Goal: Information Seeking & Learning: Learn about a topic

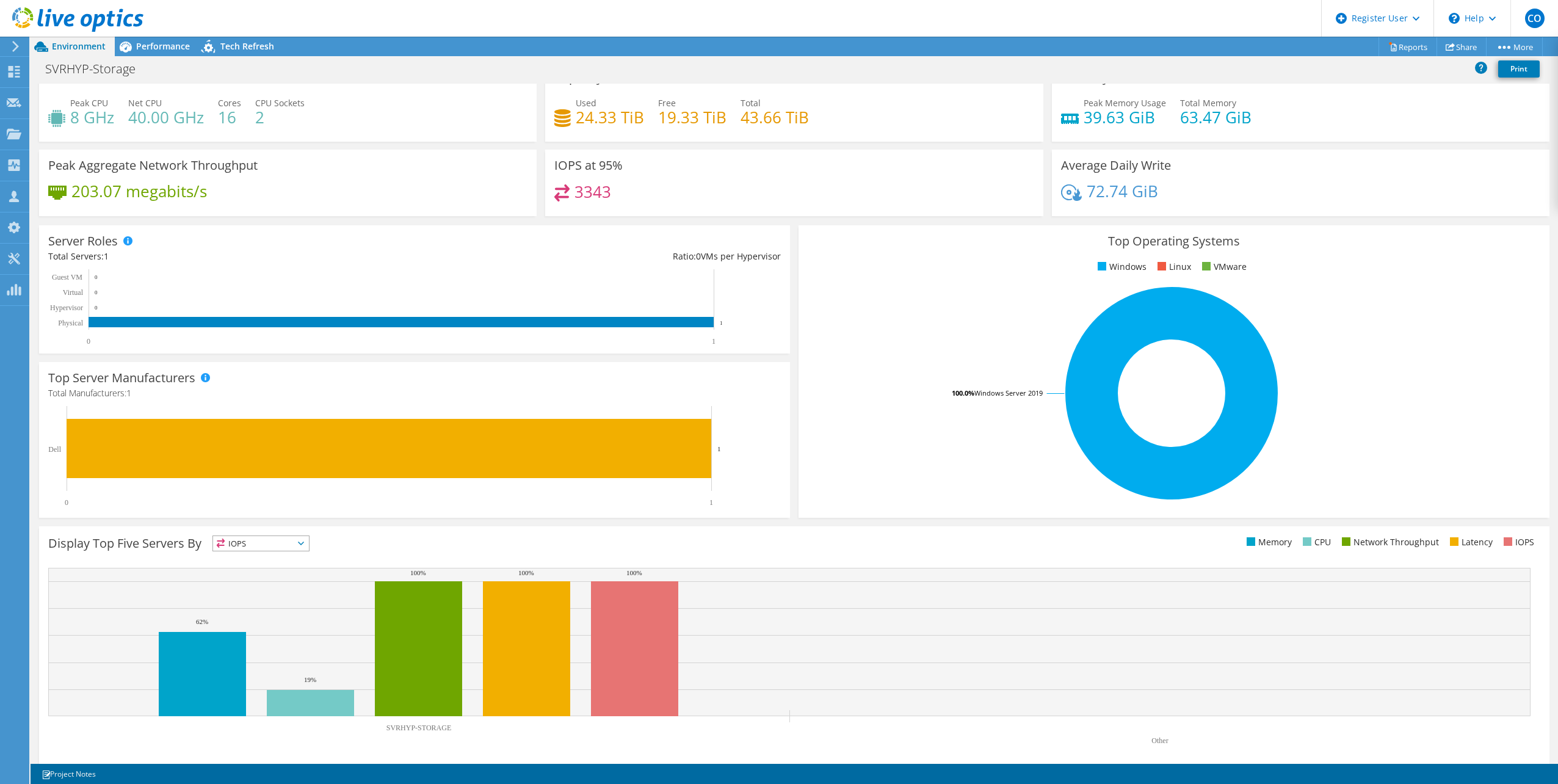
scroll to position [31, 0]
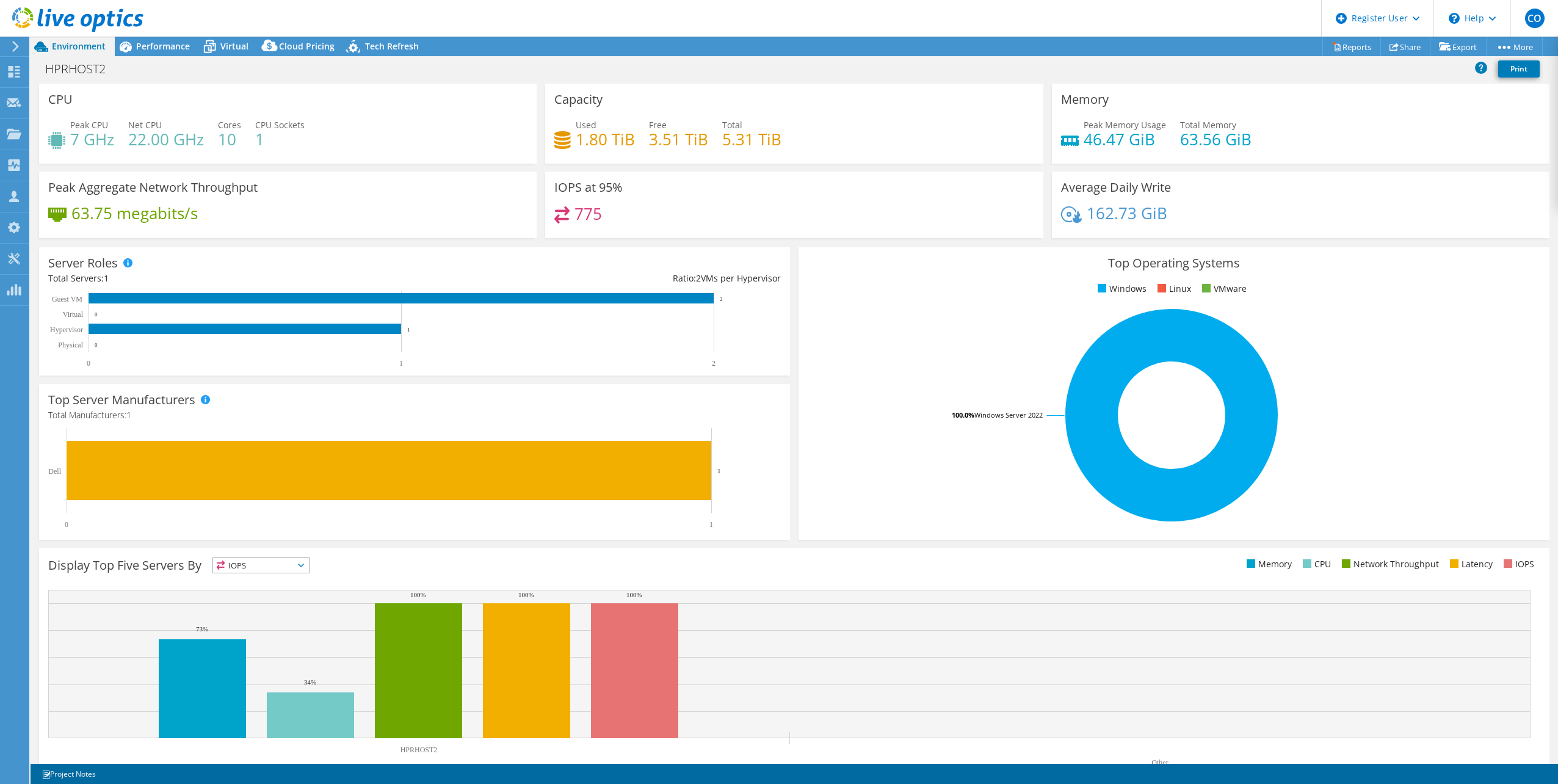
select select "USD"
click at [172, 46] on span "Performance" at bounding box center [163, 45] width 54 height 11
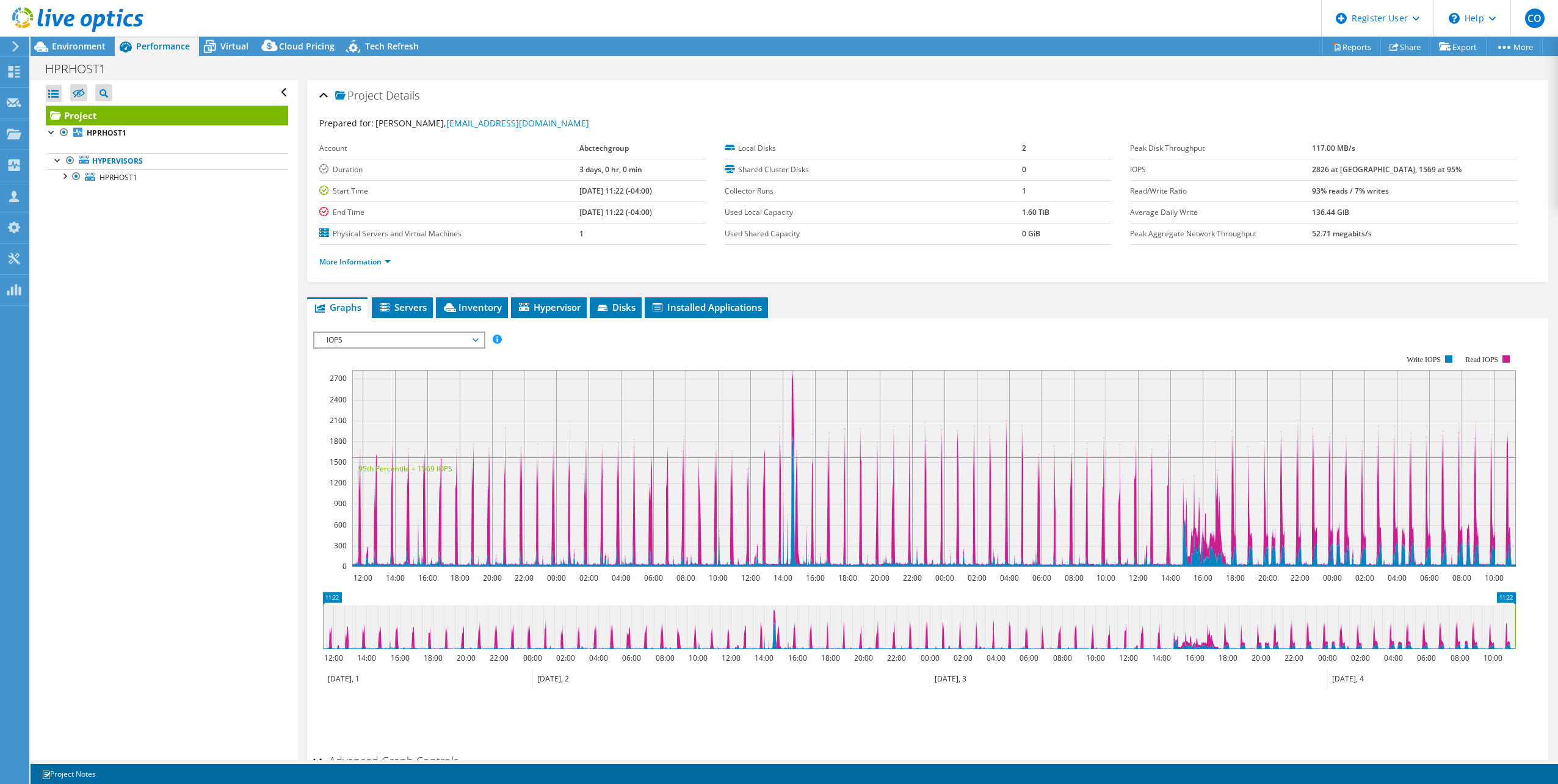
click at [405, 334] on span "IOPS" at bounding box center [399, 340] width 157 height 15
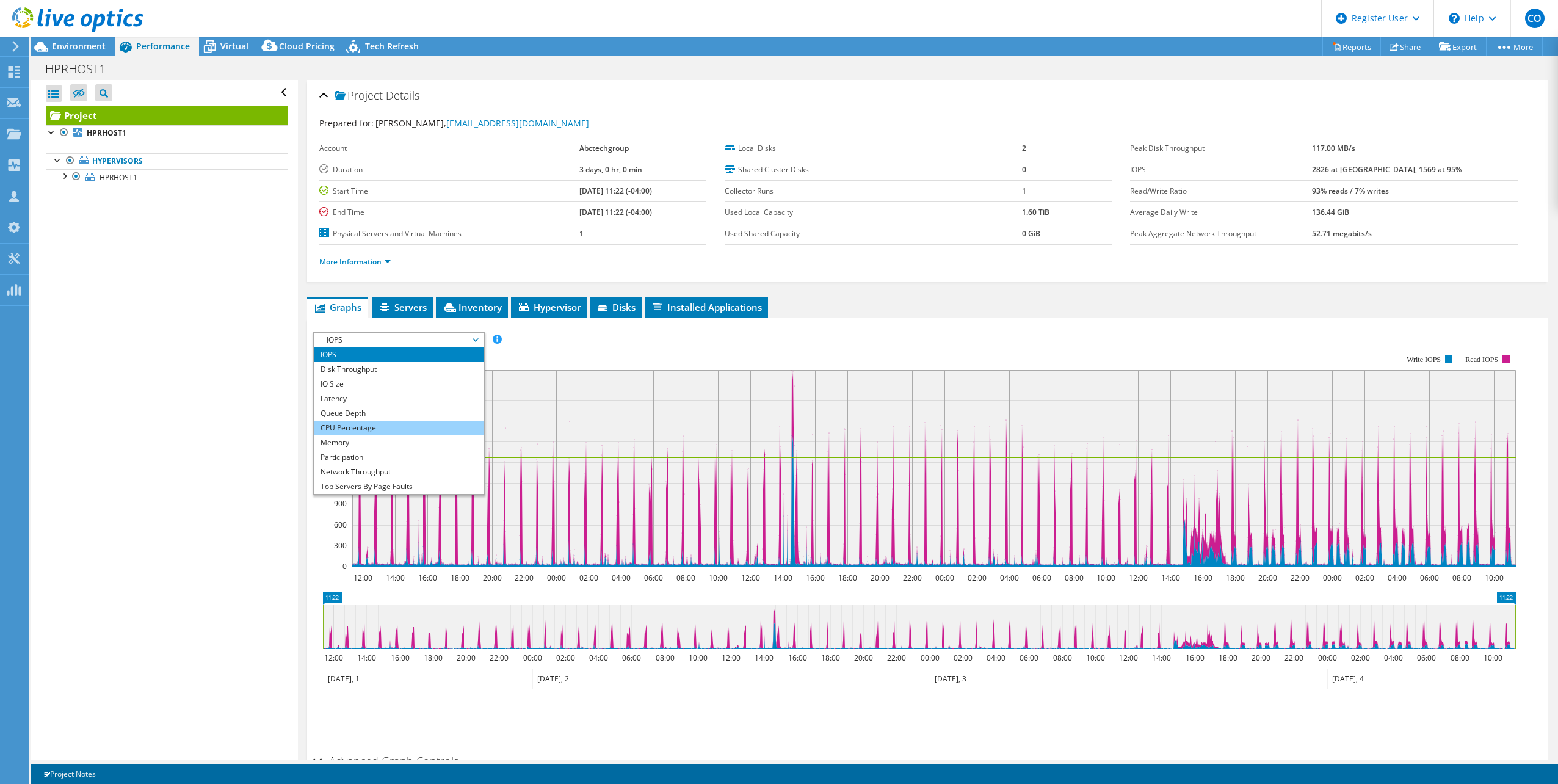
click at [363, 431] on li "CPU Percentage" at bounding box center [399, 428] width 169 height 15
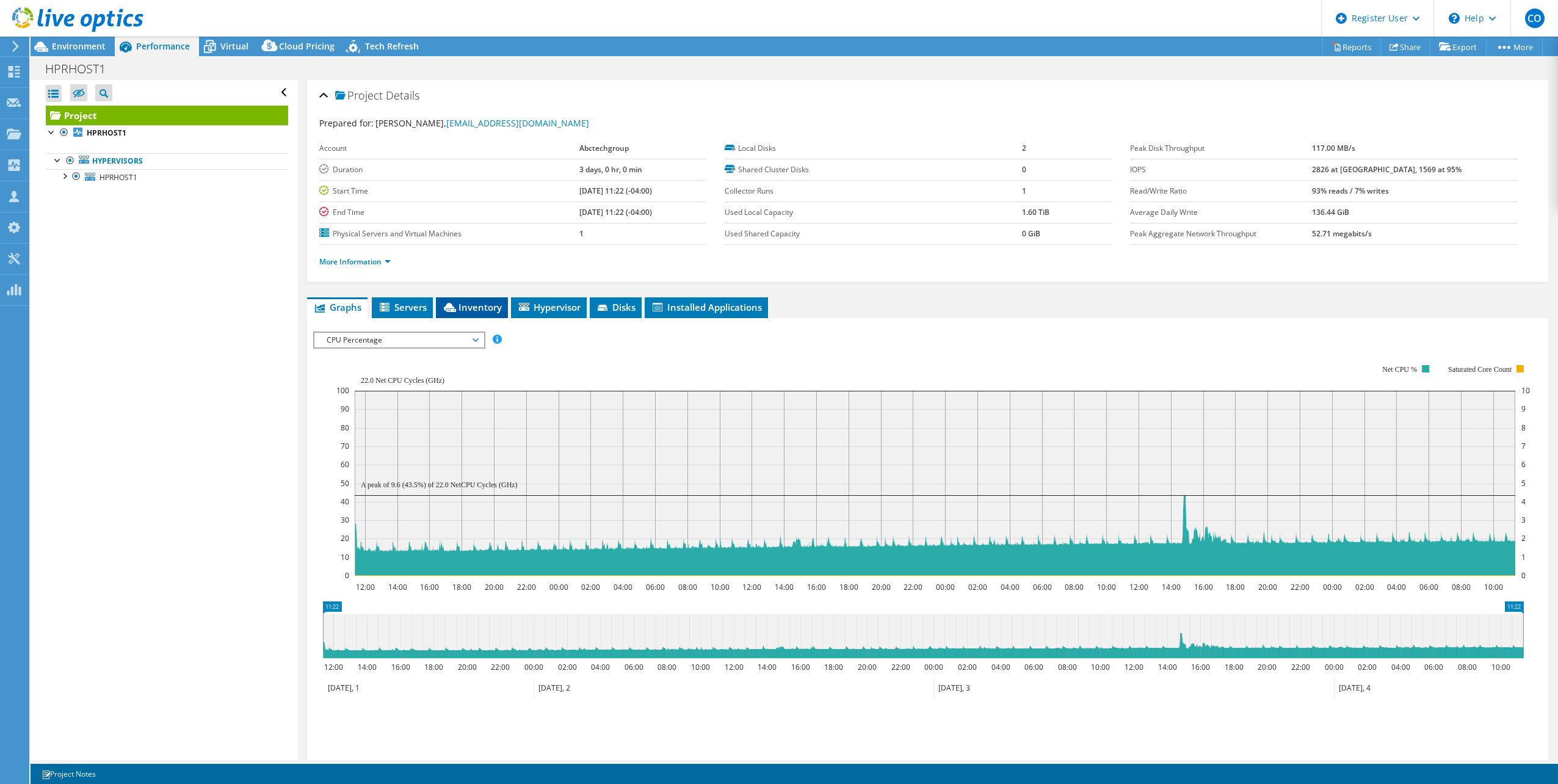
click at [487, 309] on span "Inventory" at bounding box center [472, 307] width 60 height 12
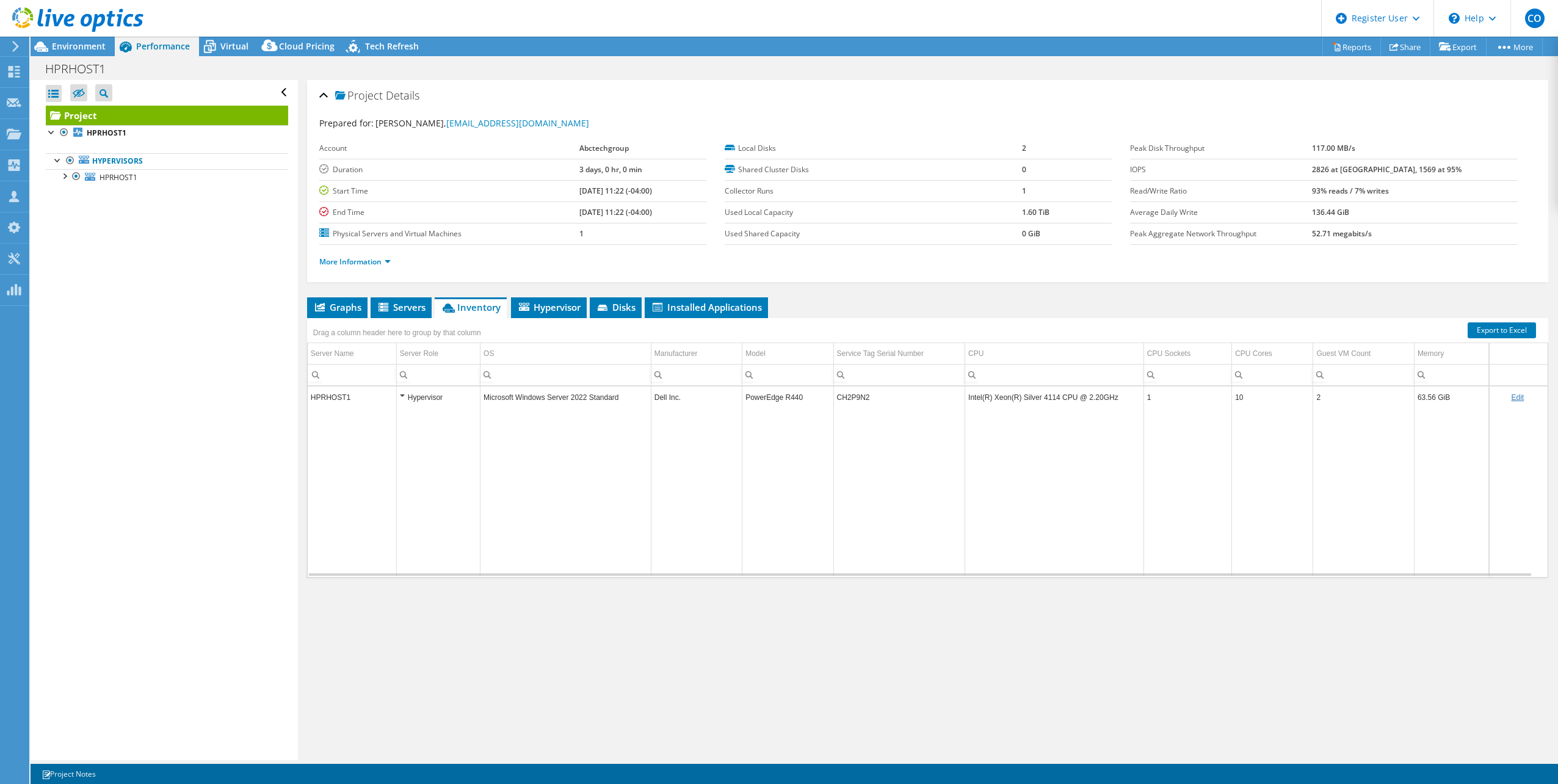
click at [833, 399] on td "CH2P9N2" at bounding box center [899, 397] width 132 height 21
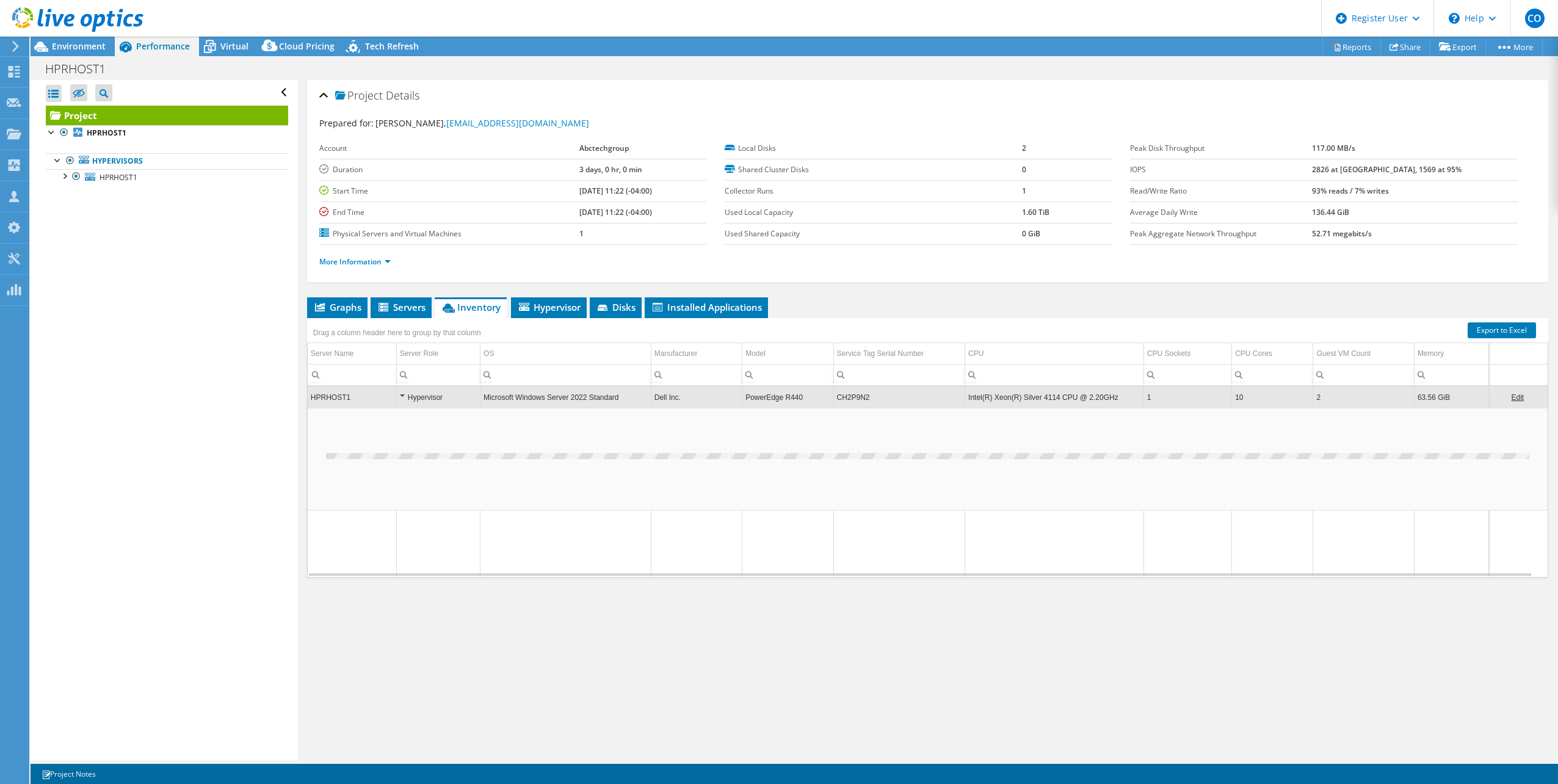
click at [841, 399] on td "CH2P9N2" at bounding box center [899, 397] width 132 height 21
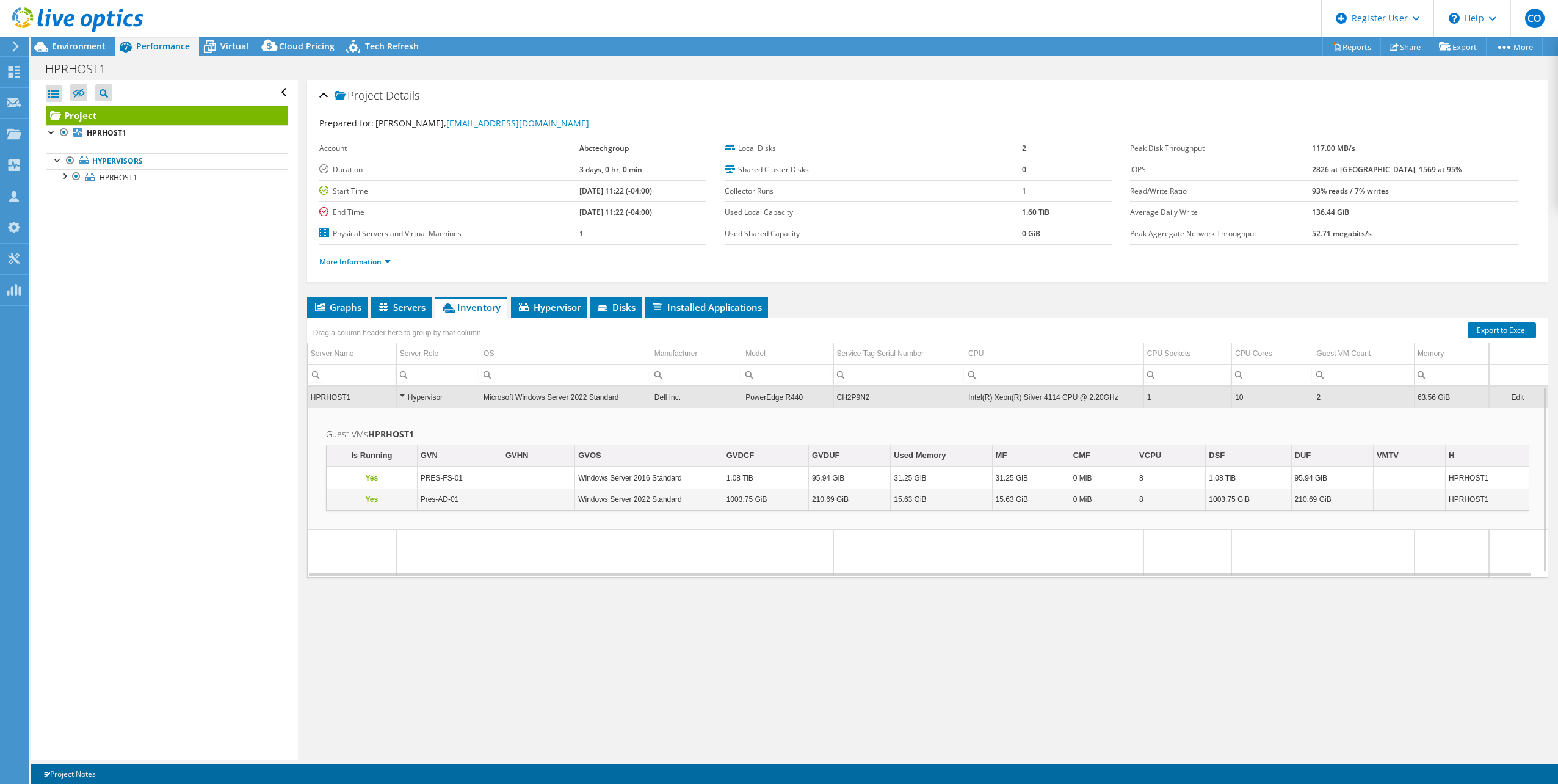
click at [843, 399] on td "CH2P9N2" at bounding box center [899, 397] width 132 height 21
click at [847, 397] on td "CH2P9N2" at bounding box center [899, 397] width 132 height 21
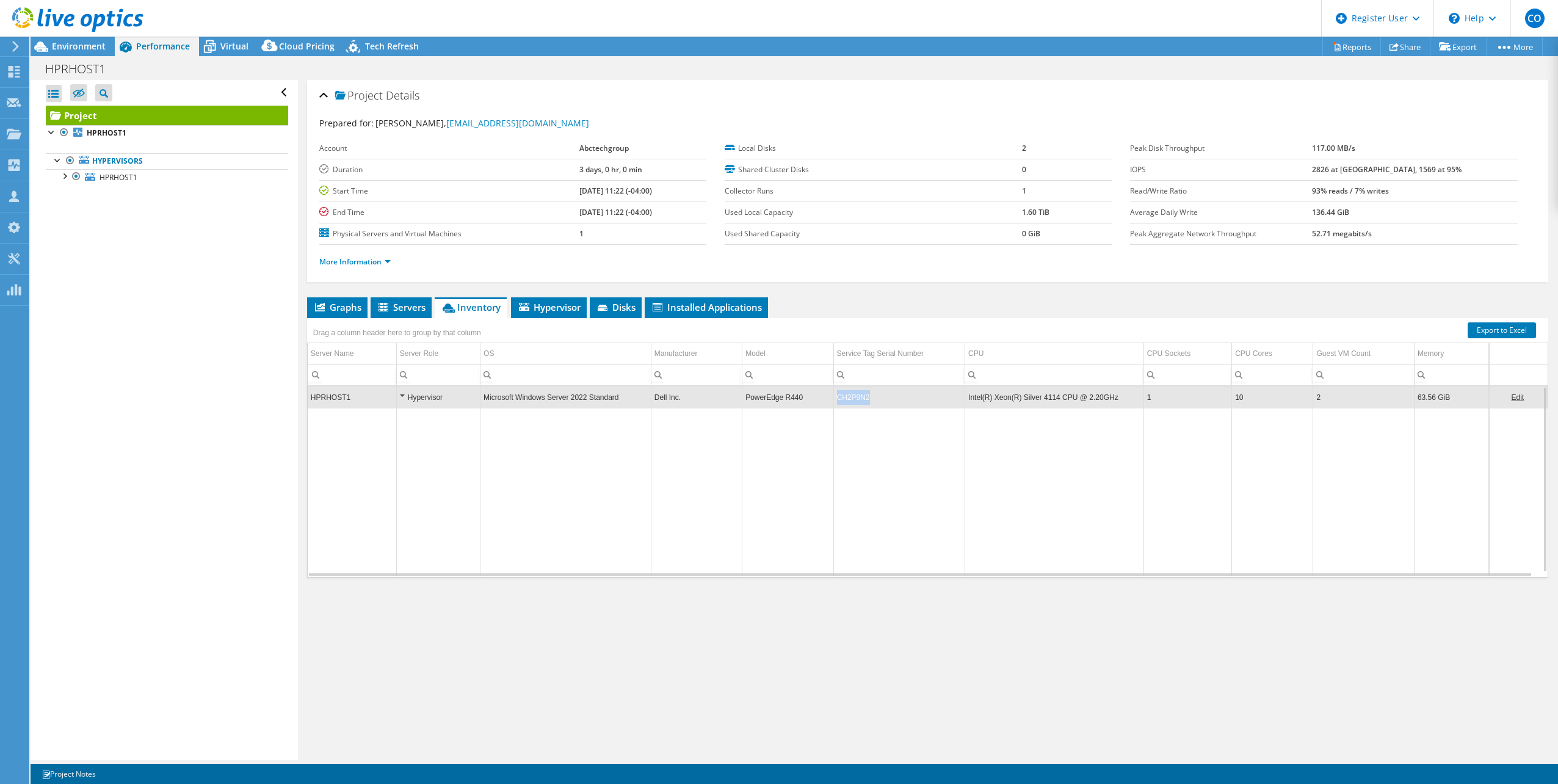
click at [847, 397] on td "CH2P9N2" at bounding box center [899, 397] width 132 height 21
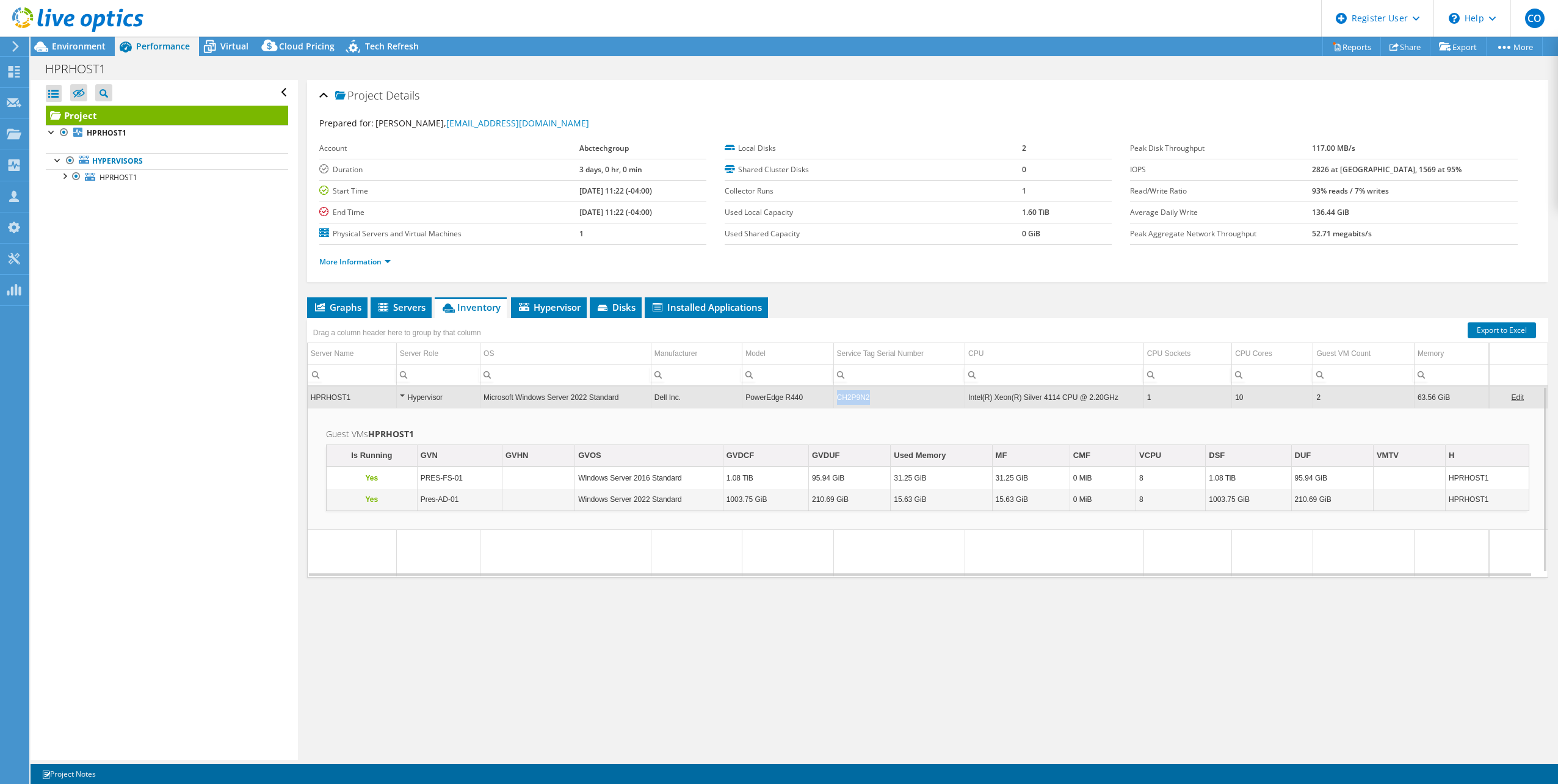
click at [847, 397] on td "CH2P9N2" at bounding box center [899, 397] width 132 height 21
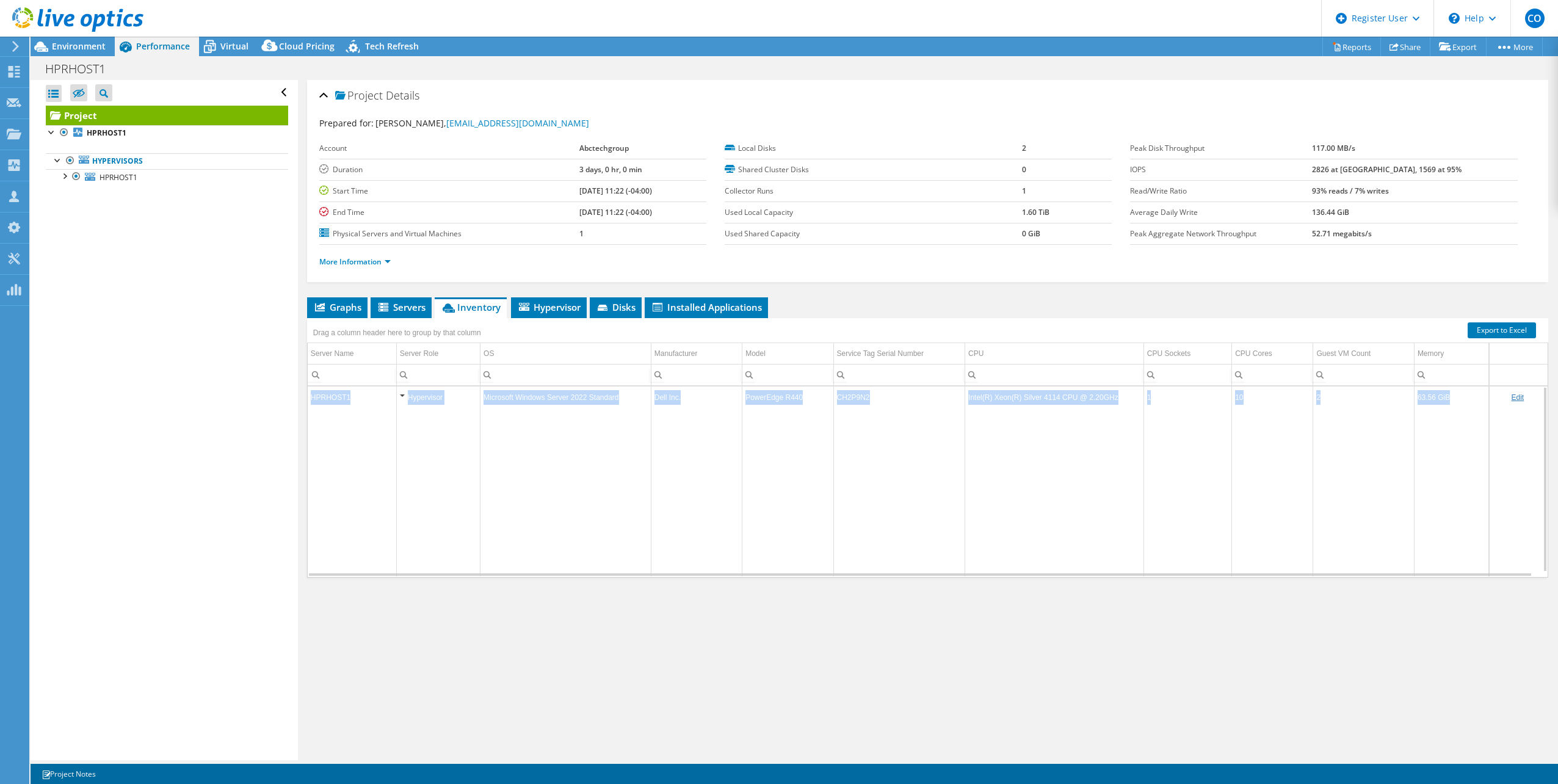
copy td "CH2P9N2"
click at [847, 397] on td "CH2P9N2" at bounding box center [899, 397] width 132 height 21
click at [105, 46] on span "Environment" at bounding box center [79, 45] width 54 height 11
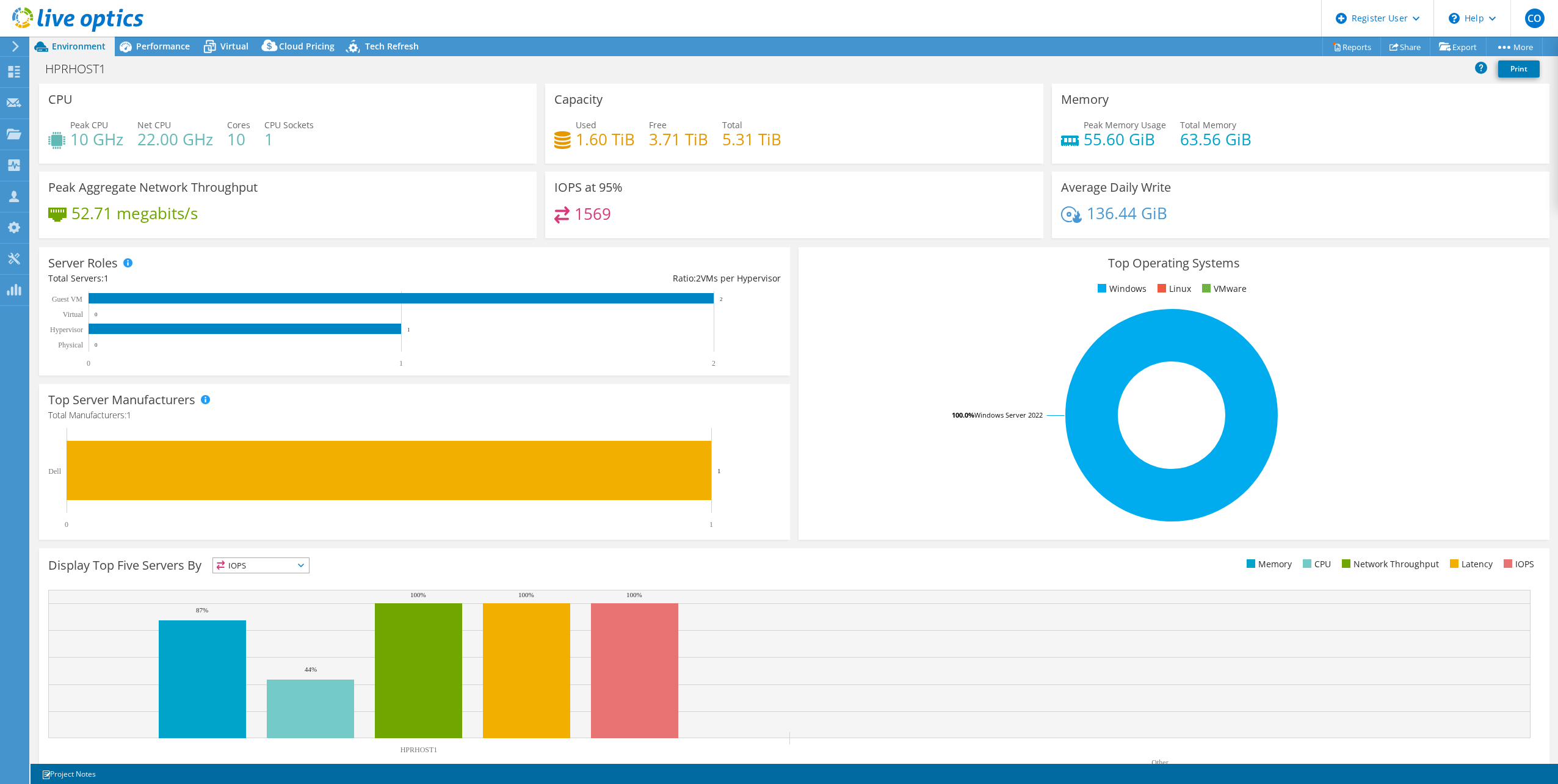
scroll to position [31, 0]
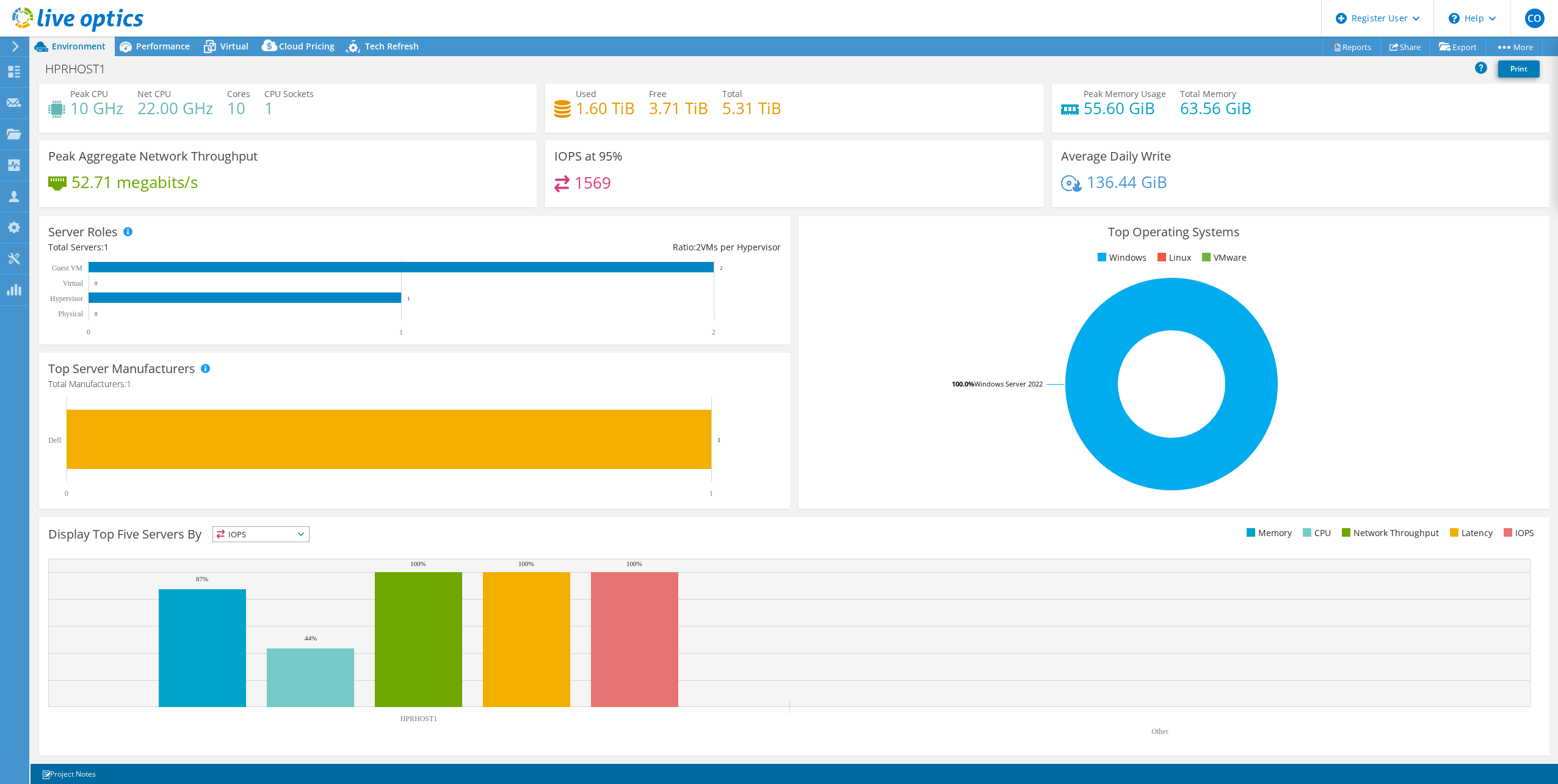
click at [1339, 378] on rect at bounding box center [1172, 384] width 728 height 214
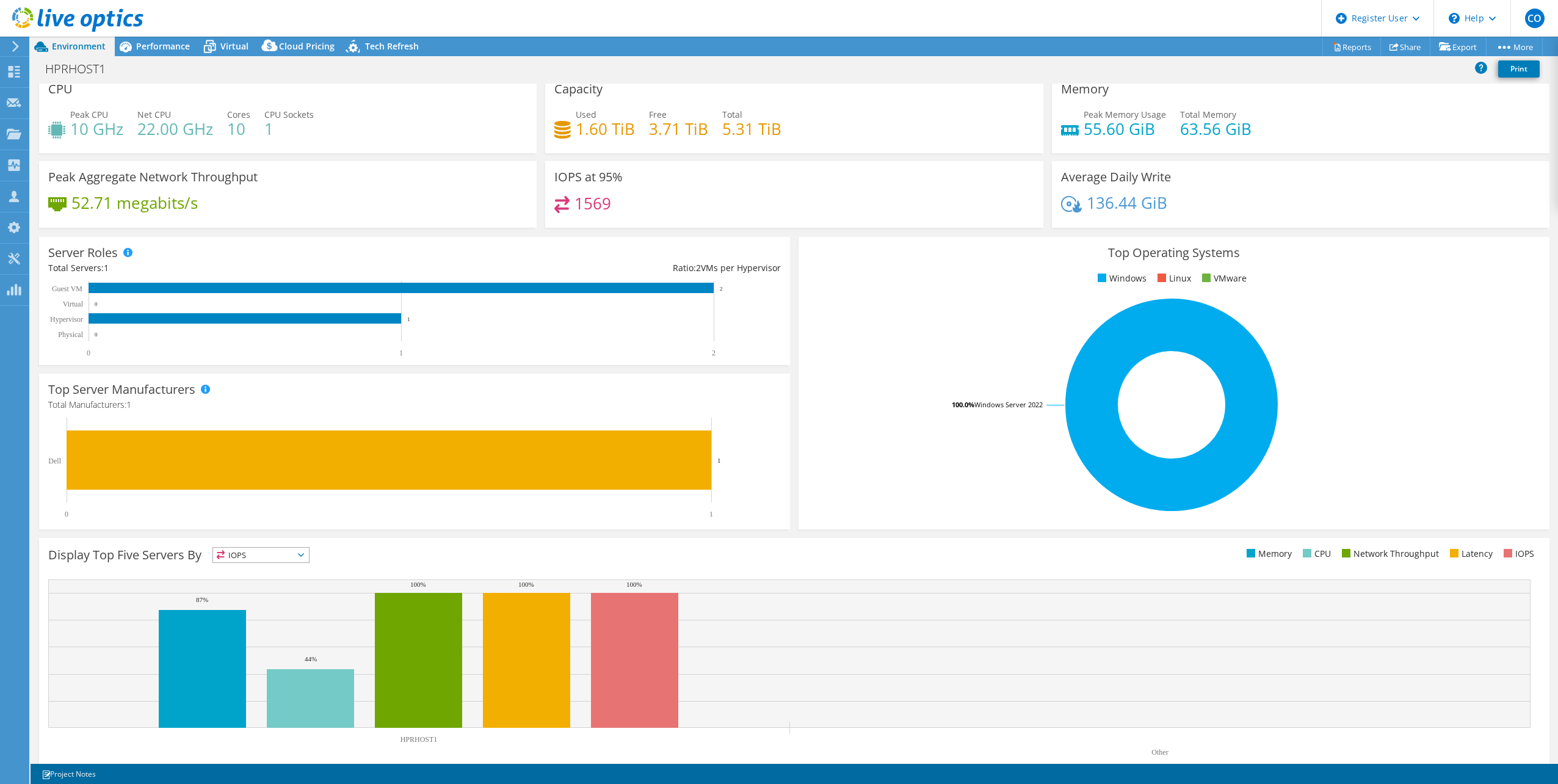
scroll to position [0, 0]
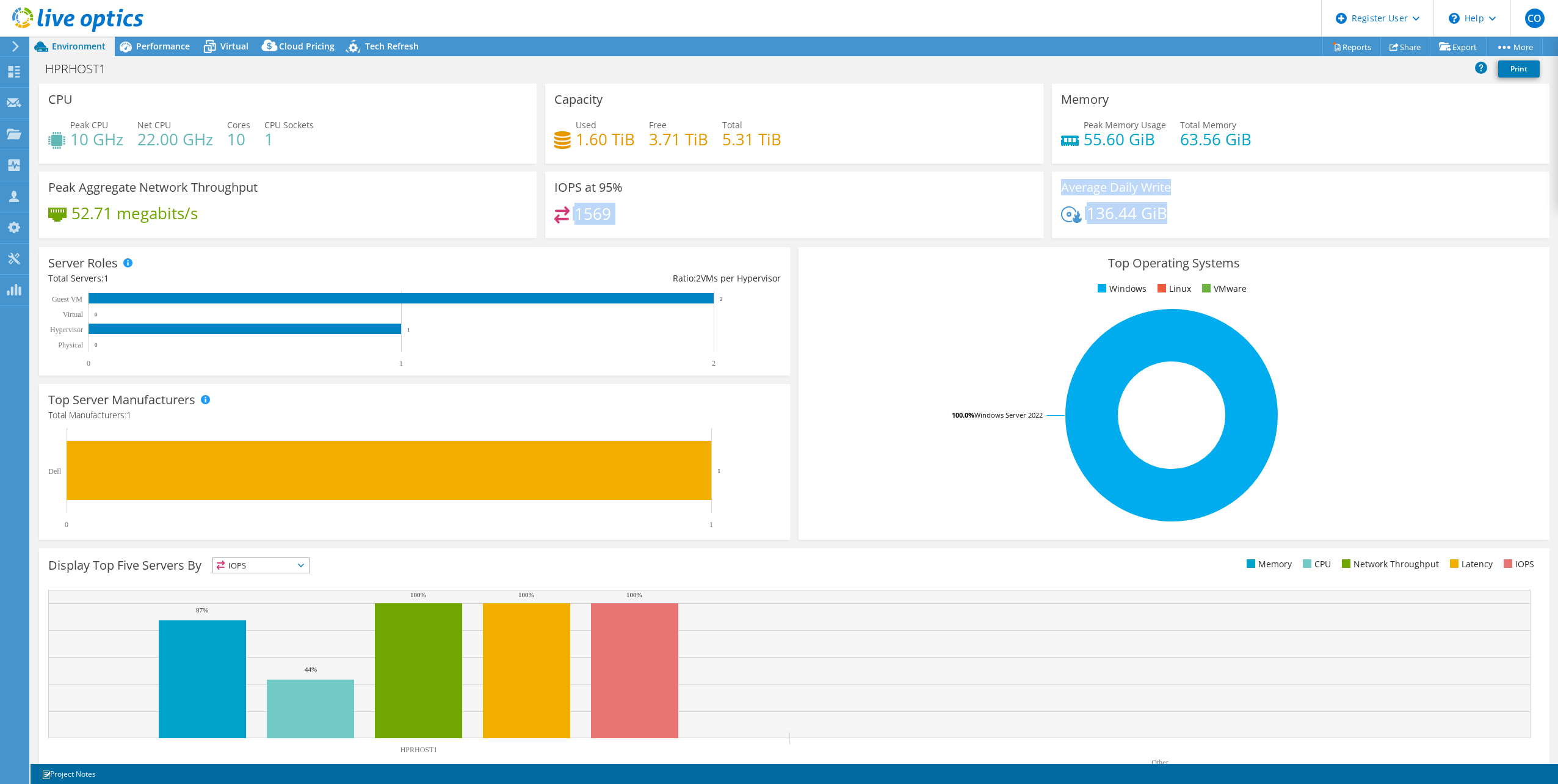
drag, startPoint x: 1171, startPoint y: 221, endPoint x: 971, endPoint y: 154, distance: 210.9
click at [967, 163] on div "CPU Peak CPU 10 GHz Net CPU 22.00 GHz Cores 10 CPU Sockets 1 Capacity Used 1.60…" at bounding box center [794, 165] width 1519 height 163
click at [1308, 225] on div "136.44 GiB" at bounding box center [1301, 219] width 479 height 25
click at [145, 40] on div "Performance" at bounding box center [157, 46] width 84 height 19
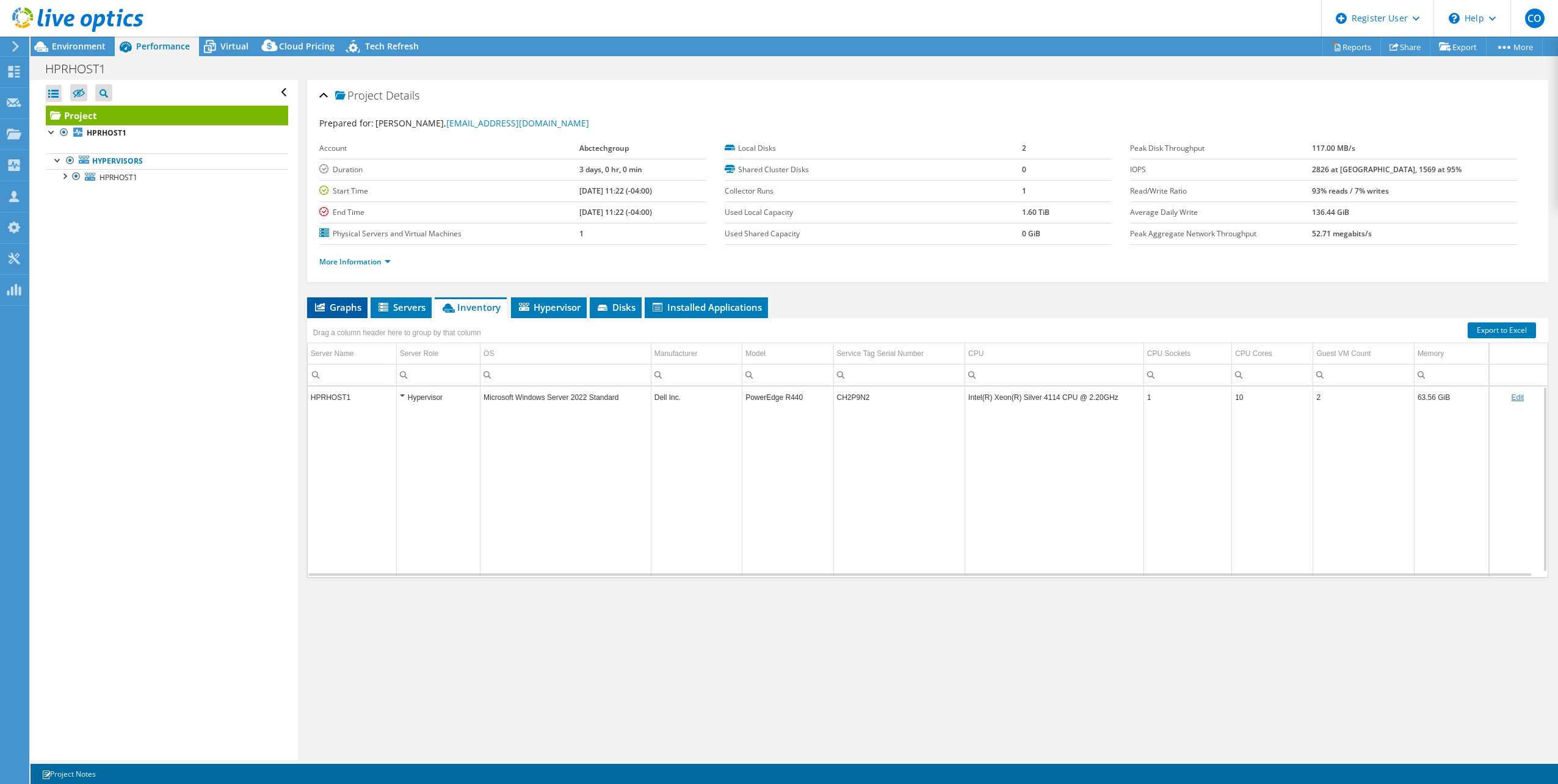
click at [325, 306] on span "Graphs" at bounding box center [337, 307] width 48 height 12
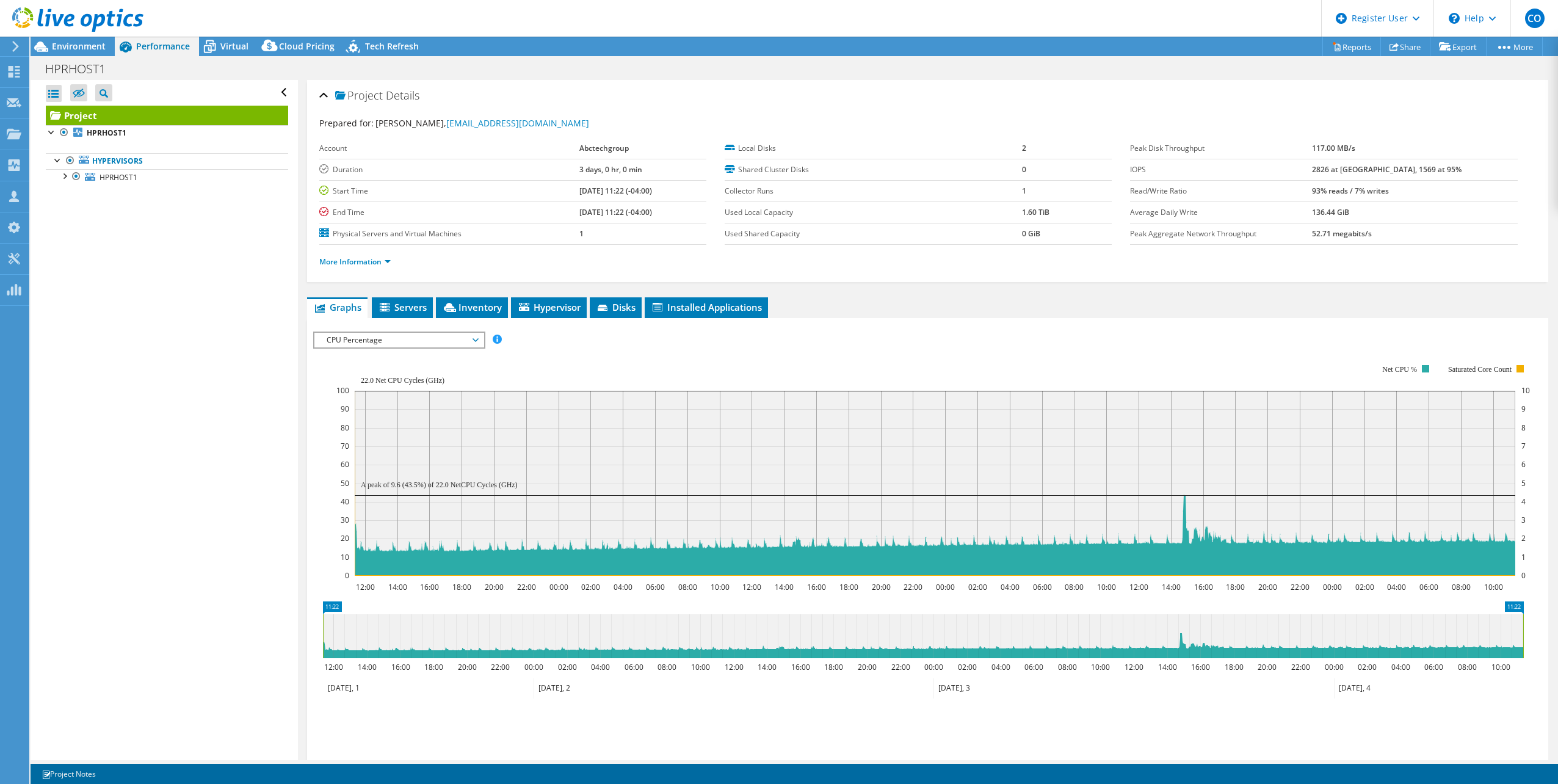
click at [401, 344] on span "CPU Percentage" at bounding box center [399, 340] width 157 height 15
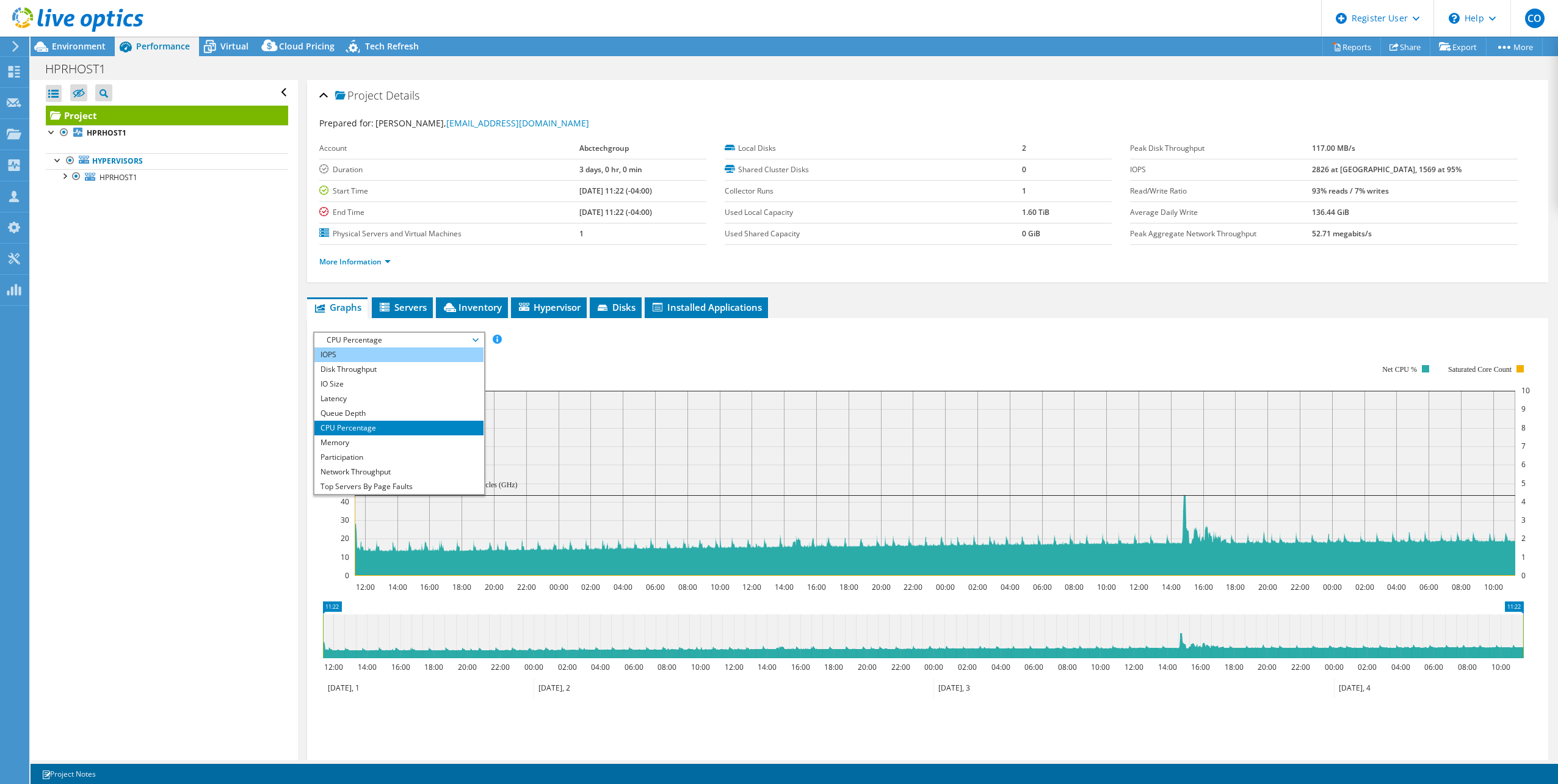
click at [369, 353] on li "IOPS" at bounding box center [399, 355] width 169 height 15
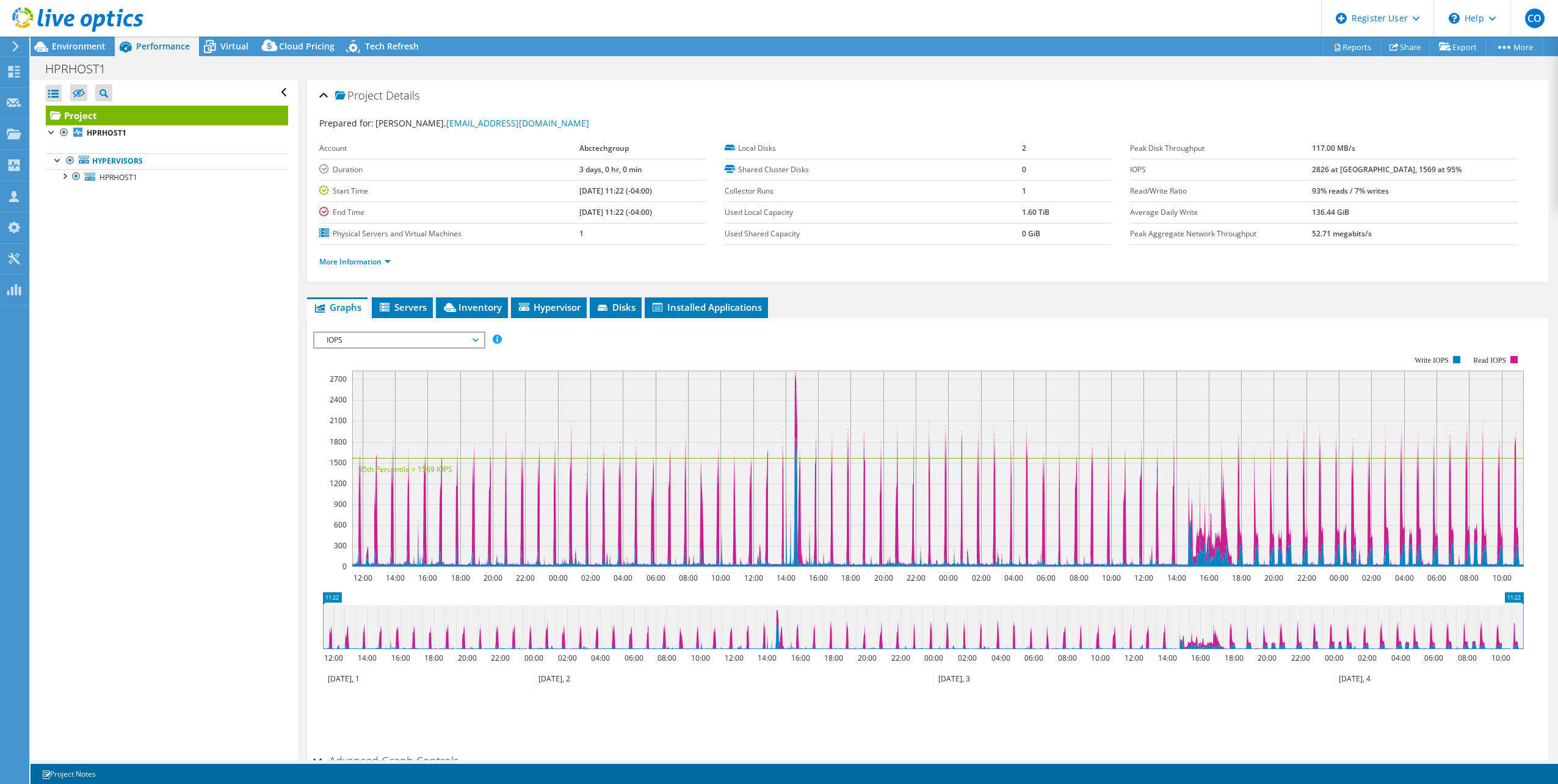
click at [365, 344] on span "IOPS" at bounding box center [399, 340] width 157 height 15
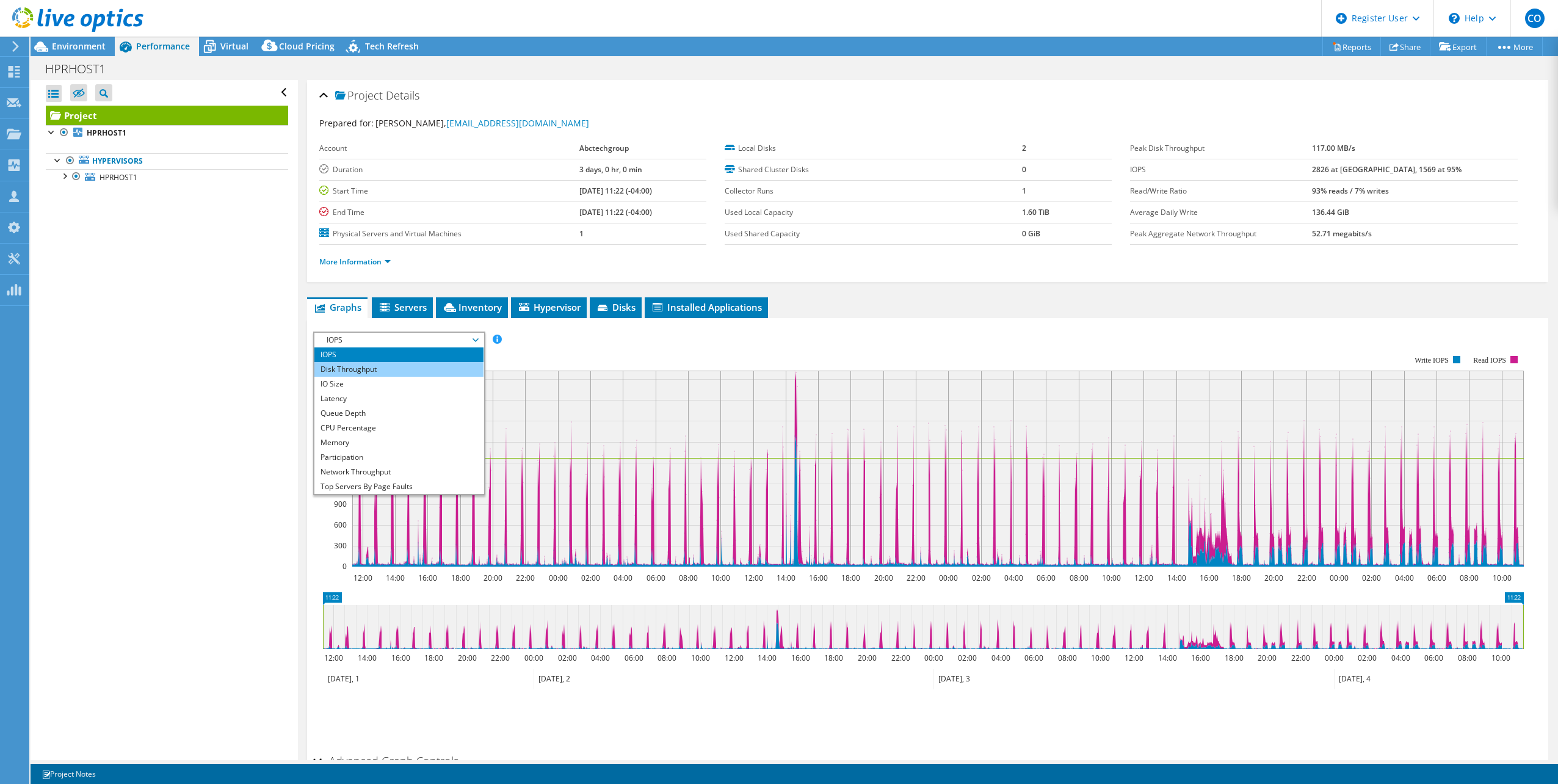
click at [367, 375] on li "Disk Throughput" at bounding box center [399, 369] width 169 height 15
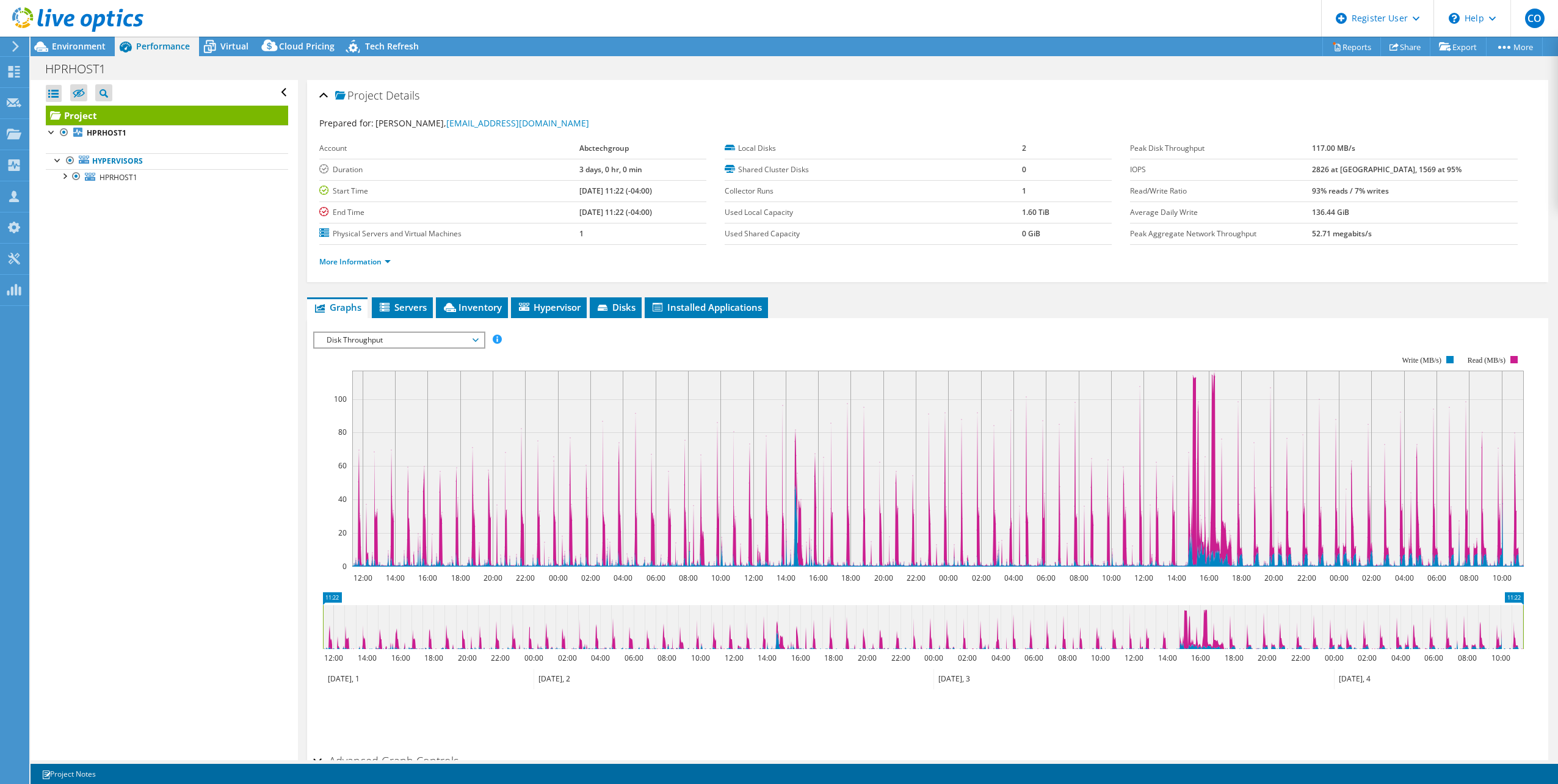
click at [365, 334] on span "Disk Throughput" at bounding box center [399, 340] width 157 height 15
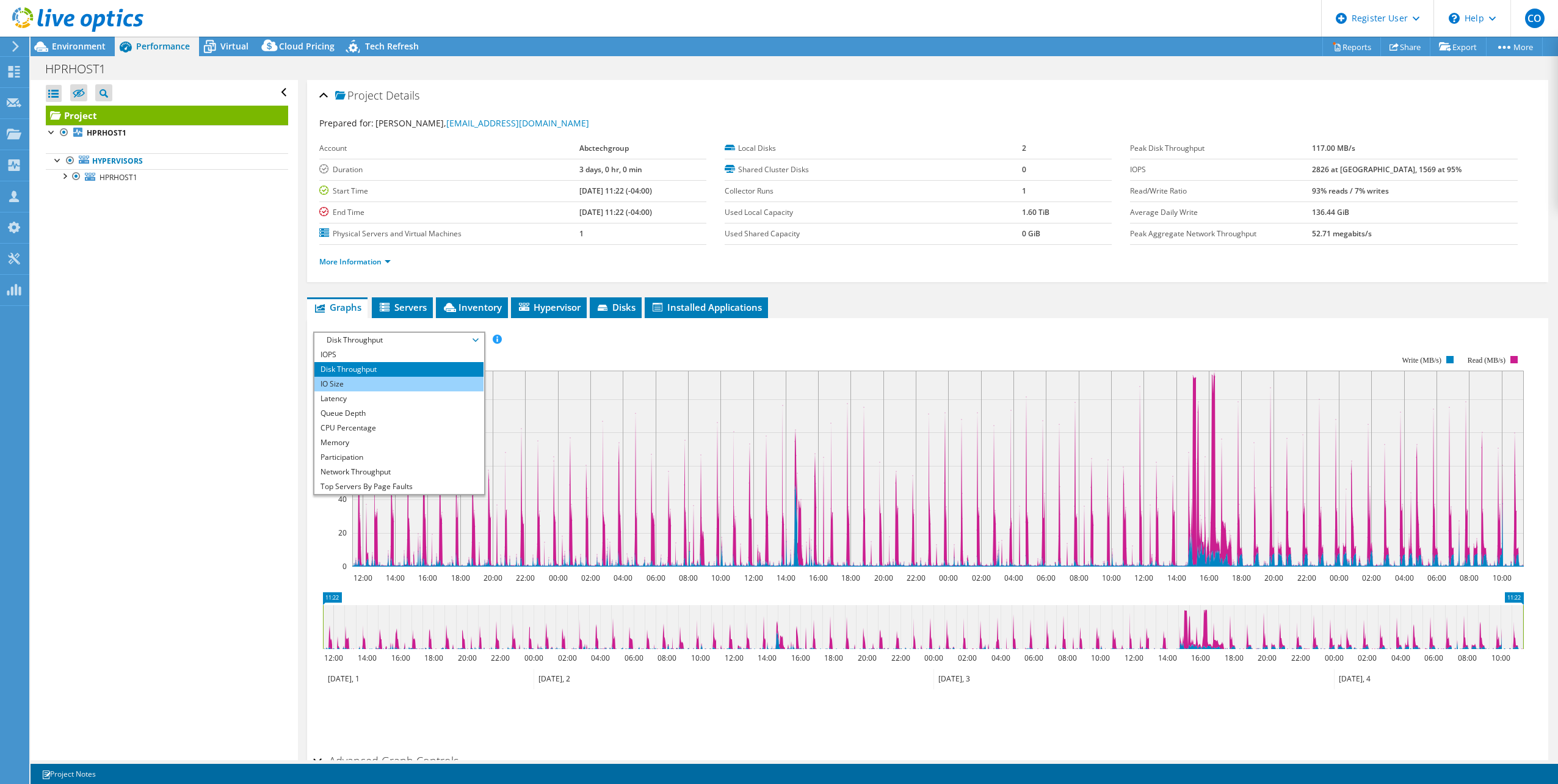
click at [331, 389] on li "IO Size" at bounding box center [399, 384] width 169 height 15
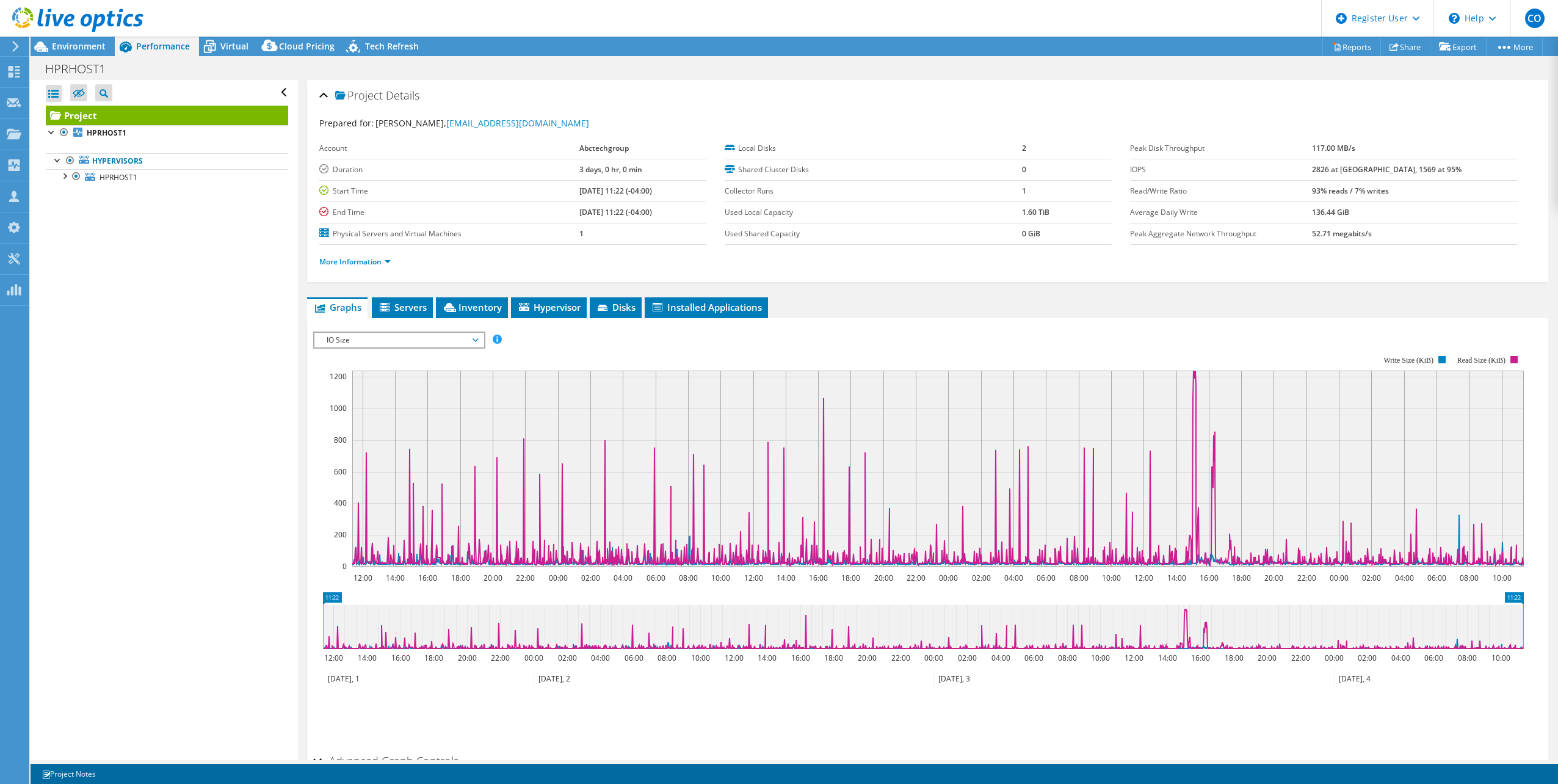
click at [356, 340] on span "IO Size" at bounding box center [399, 340] width 157 height 15
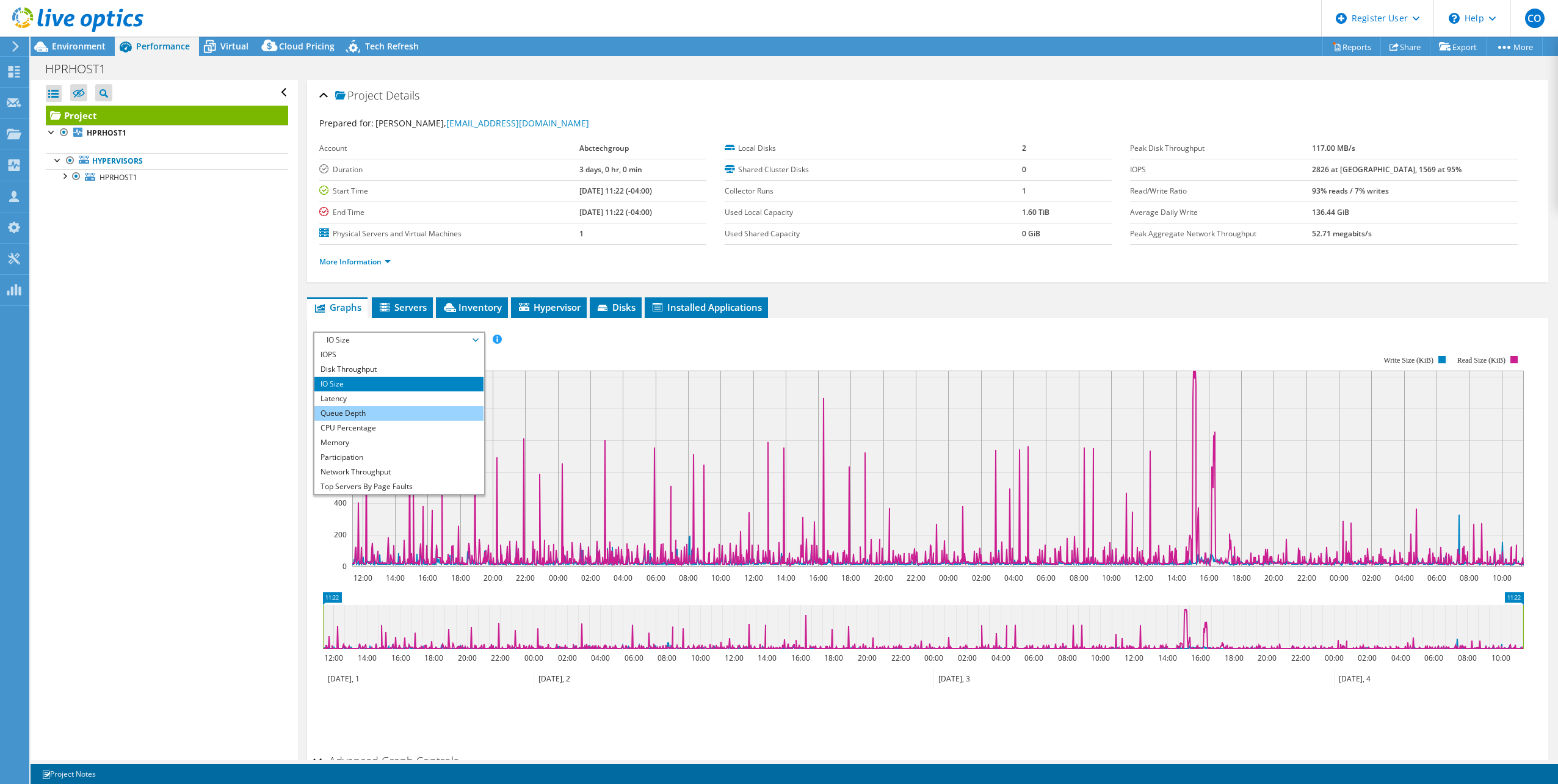
click at [362, 411] on li "Queue Depth" at bounding box center [399, 413] width 169 height 15
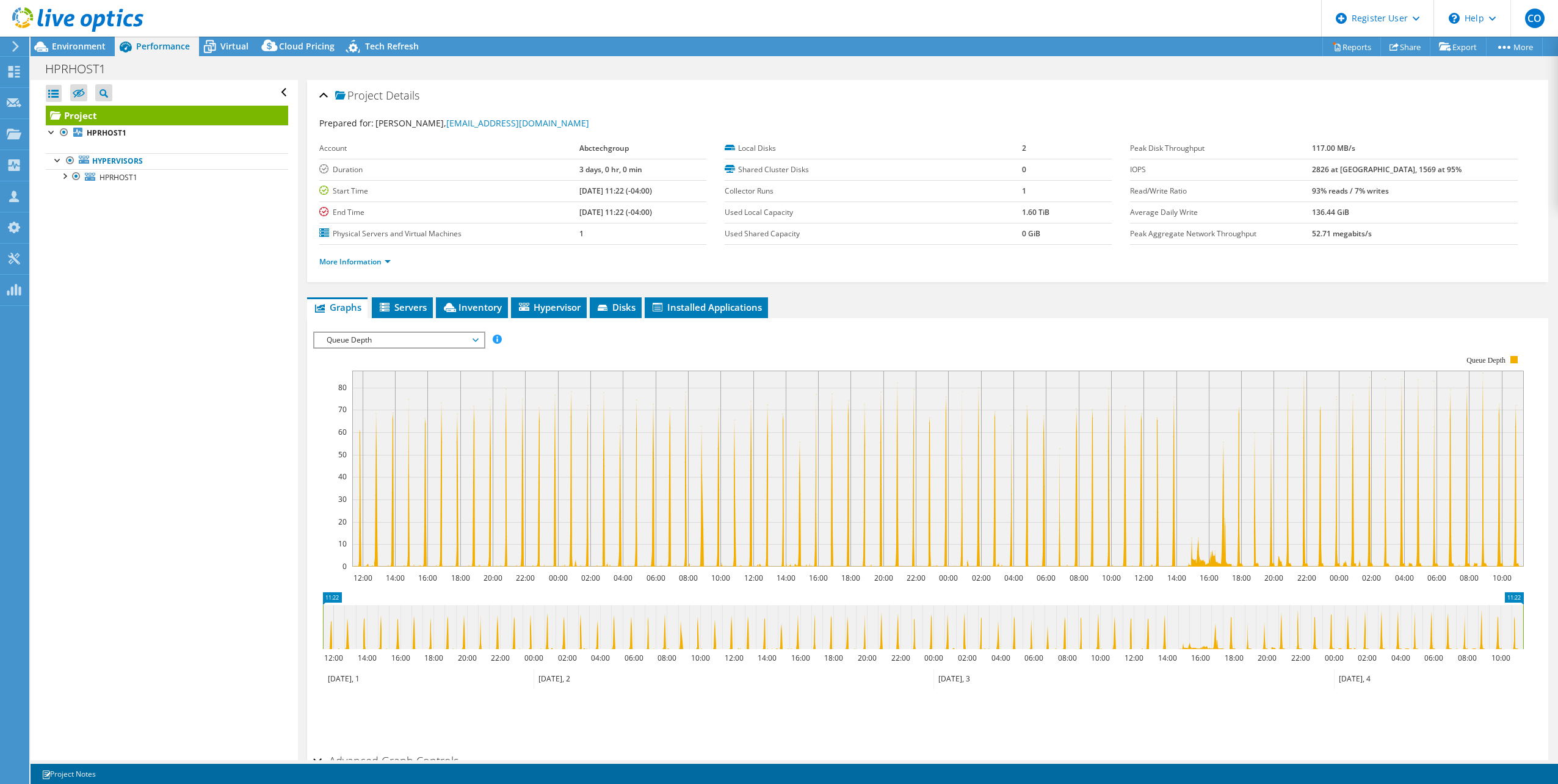
click at [401, 338] on span "Queue Depth" at bounding box center [399, 340] width 157 height 15
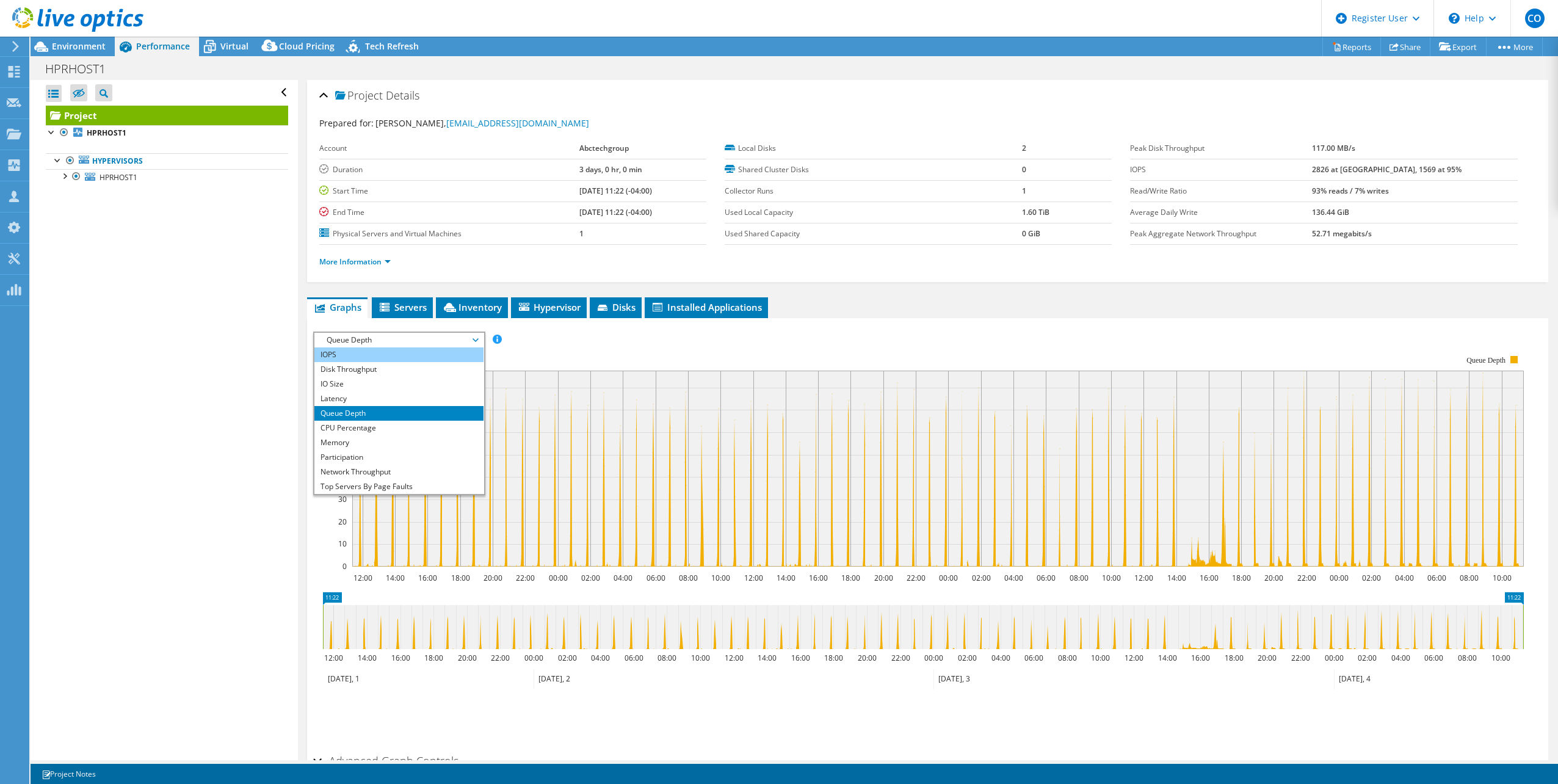
click at [354, 352] on li "IOPS" at bounding box center [399, 355] width 169 height 15
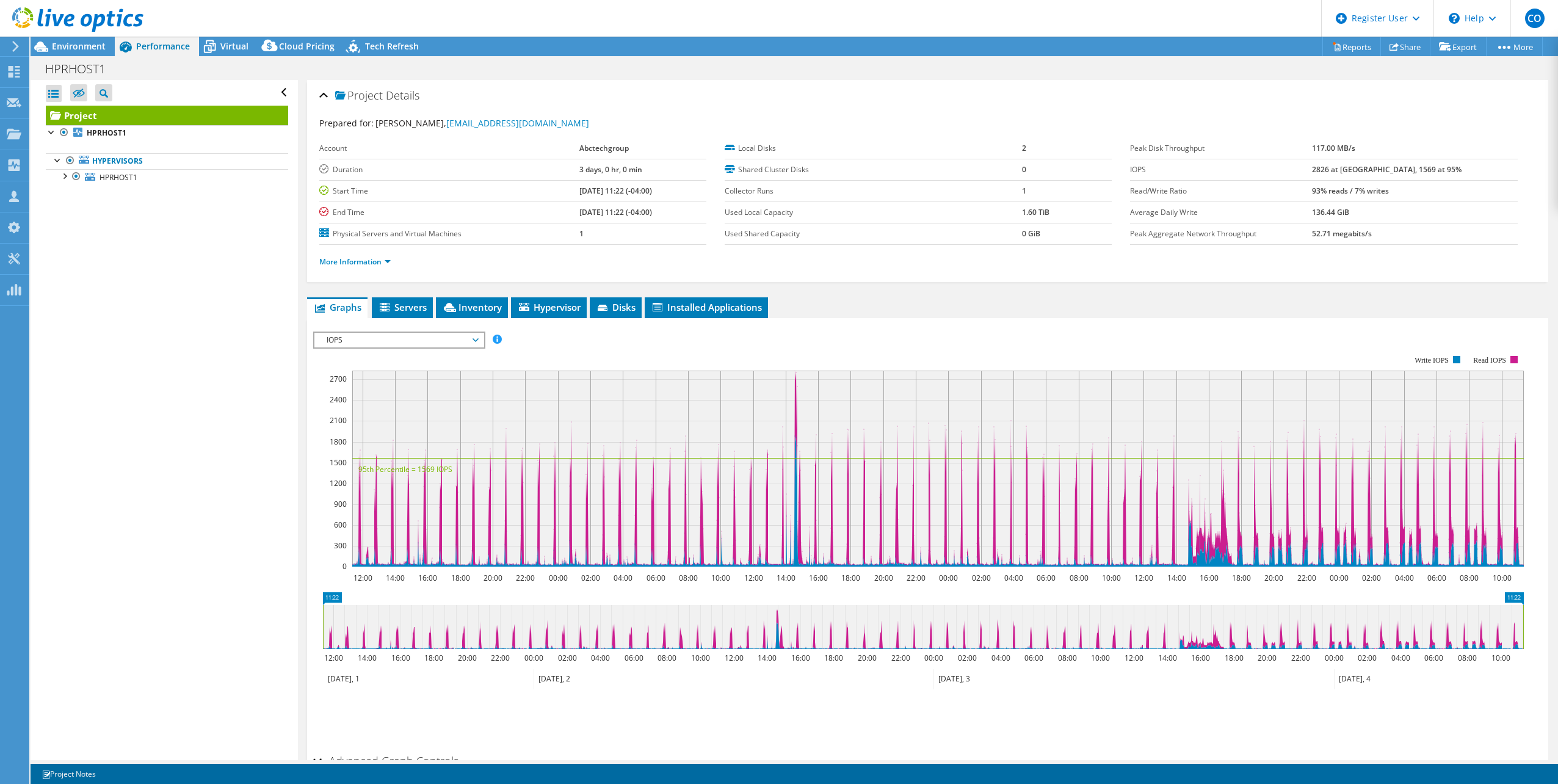
drag, startPoint x: 375, startPoint y: 344, endPoint x: 373, endPoint y: 331, distance: 13.2
click at [377, 345] on span "IOPS" at bounding box center [399, 340] width 157 height 15
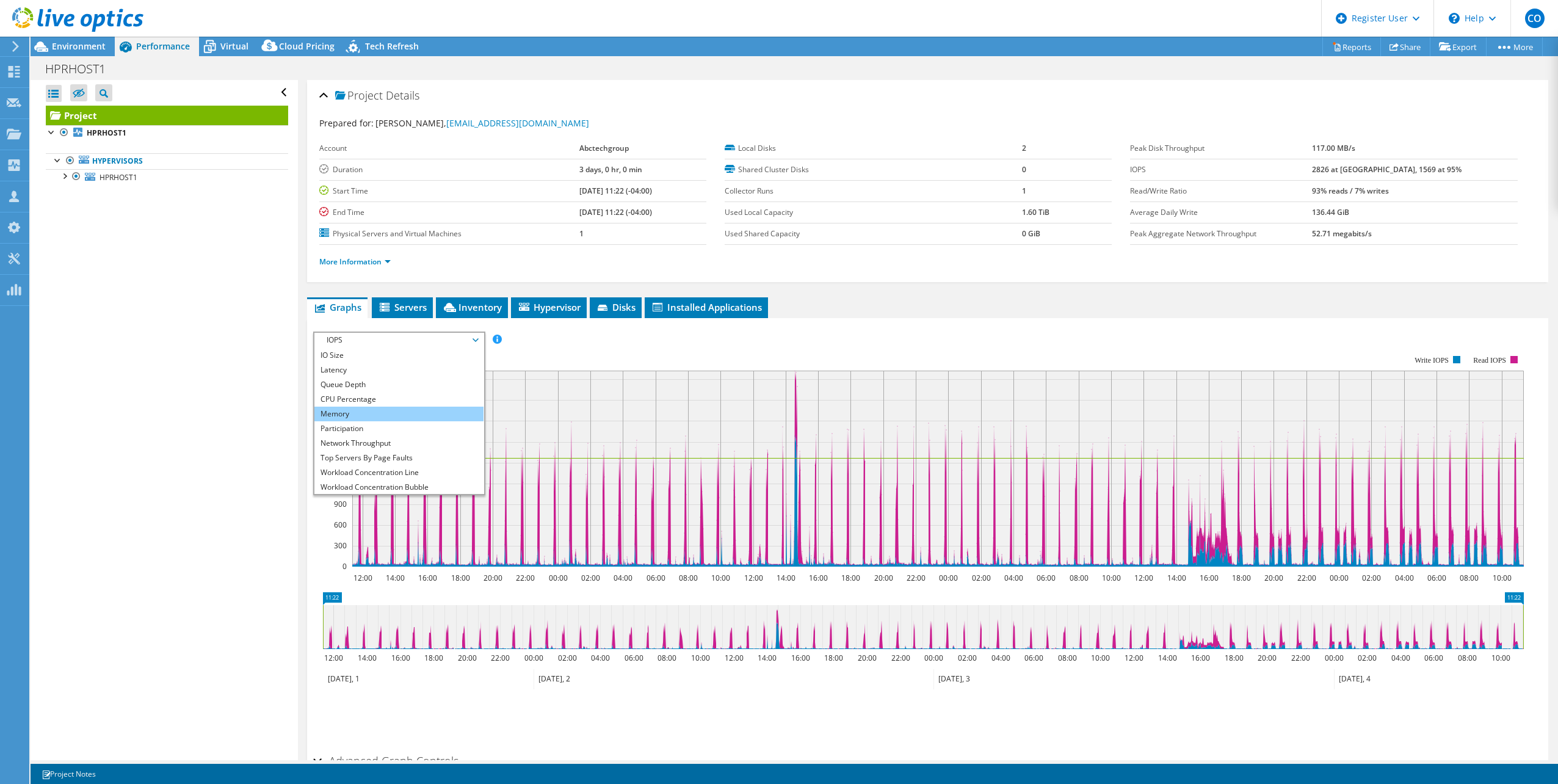
scroll to position [44, 0]
click at [365, 357] on li "Latency" at bounding box center [399, 355] width 169 height 15
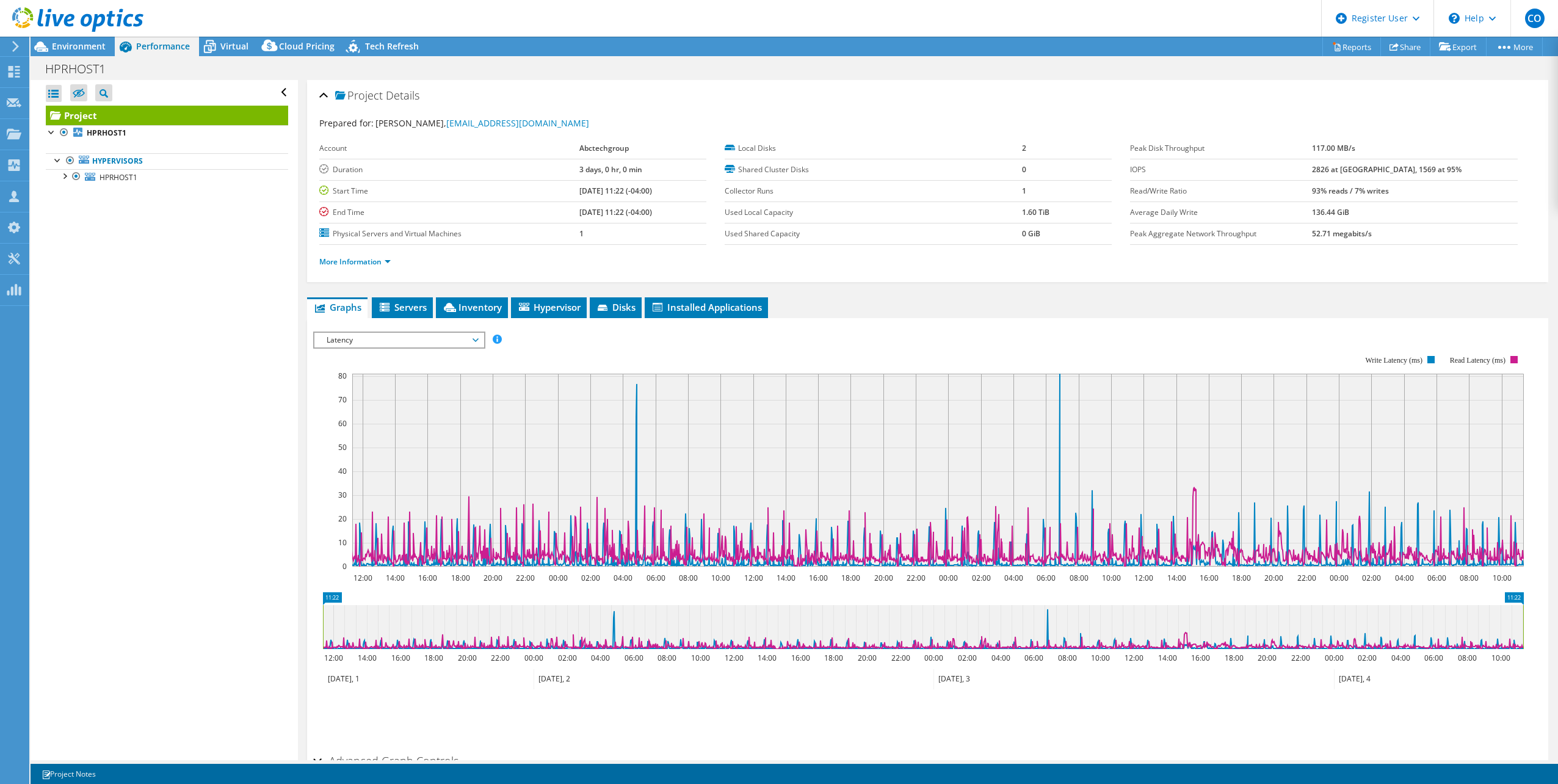
click at [413, 331] on div "Latency IOPS Disk Throughput IO Size Latency Queue Depth CPU Percentage Memory …" at bounding box center [399, 340] width 172 height 17
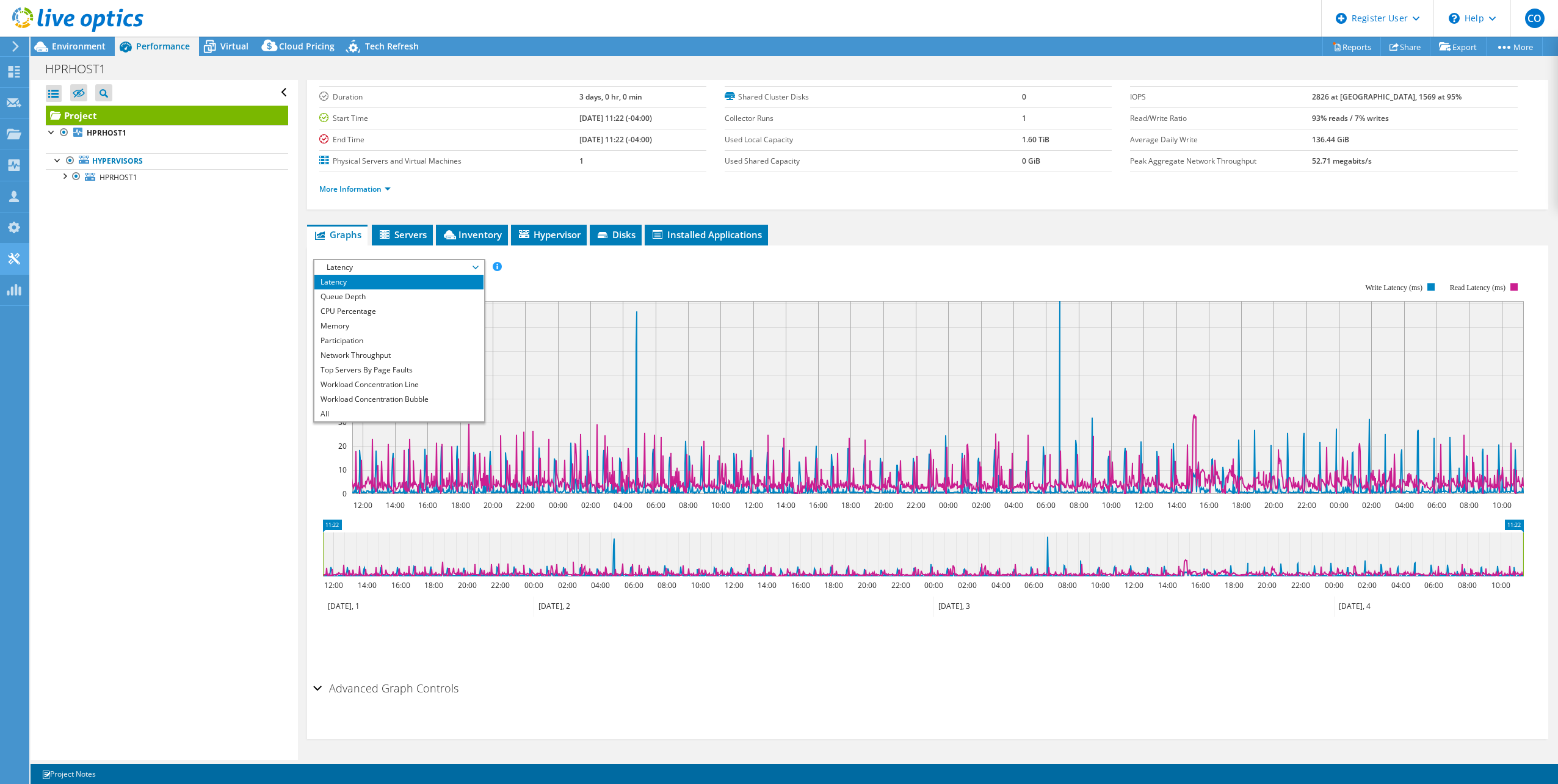
scroll to position [0, 0]
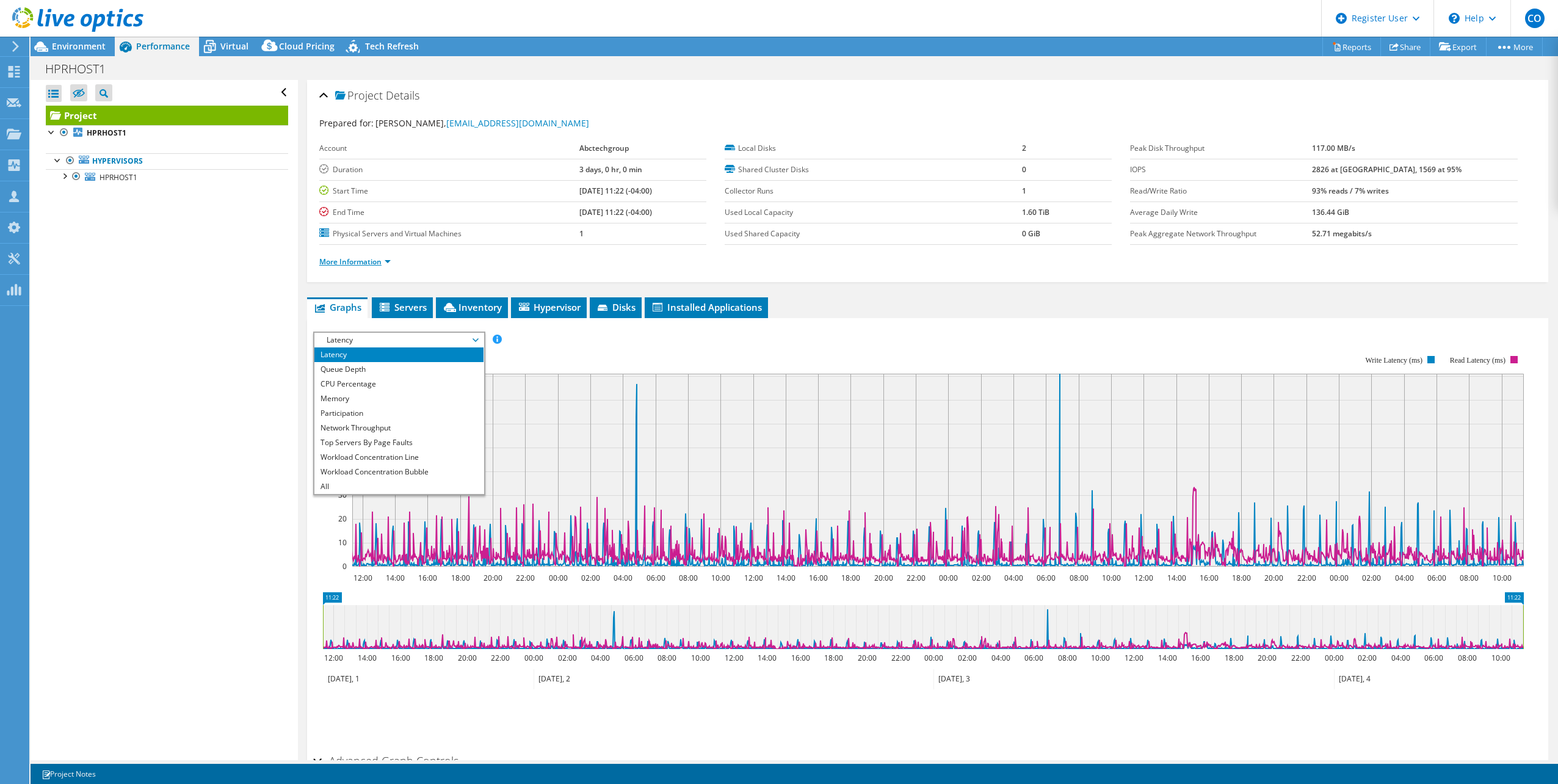
click at [354, 264] on link "More Information" at bounding box center [355, 262] width 71 height 11
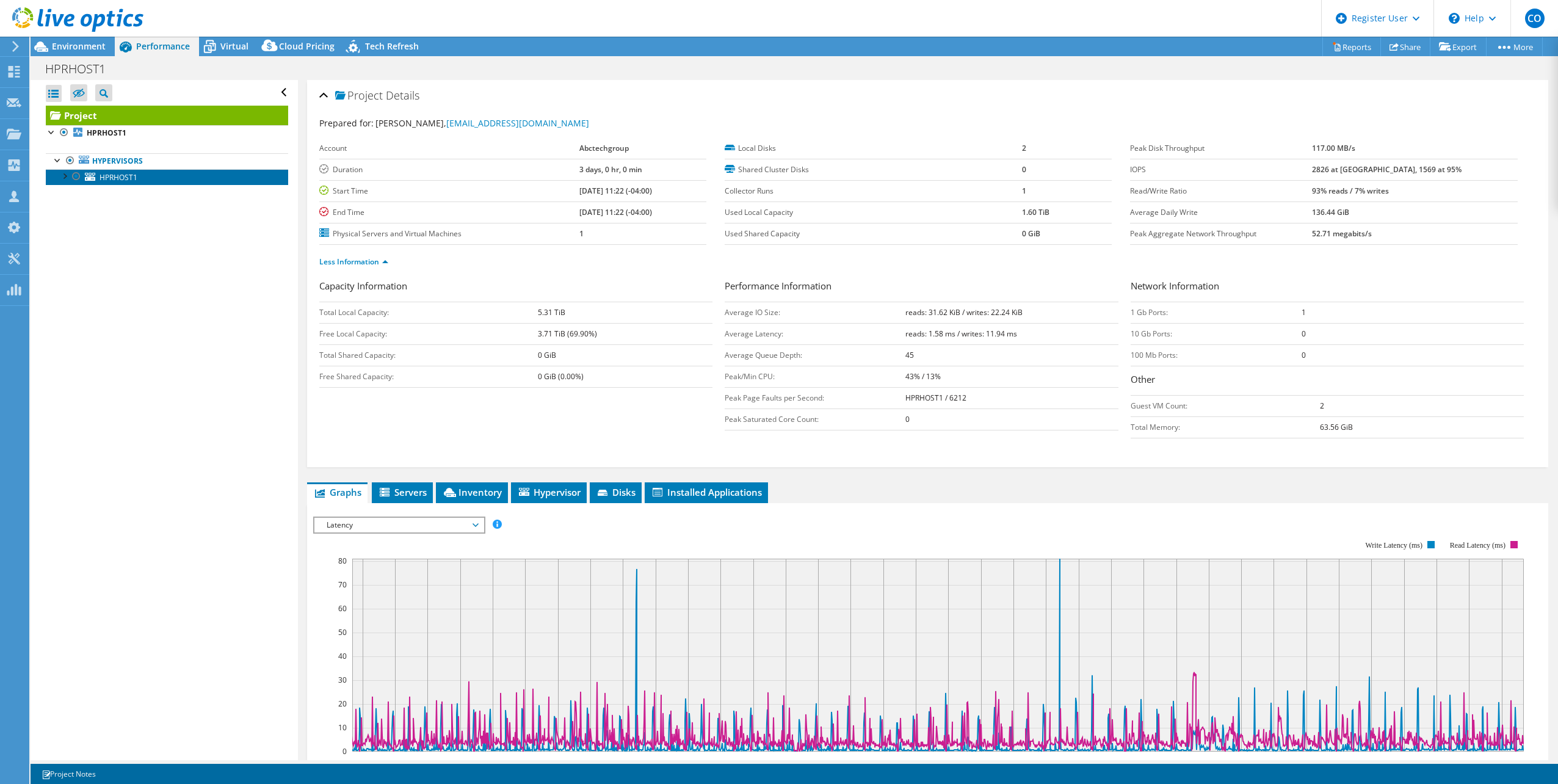
click at [139, 177] on link "HPRHOST1" at bounding box center [167, 177] width 243 height 16
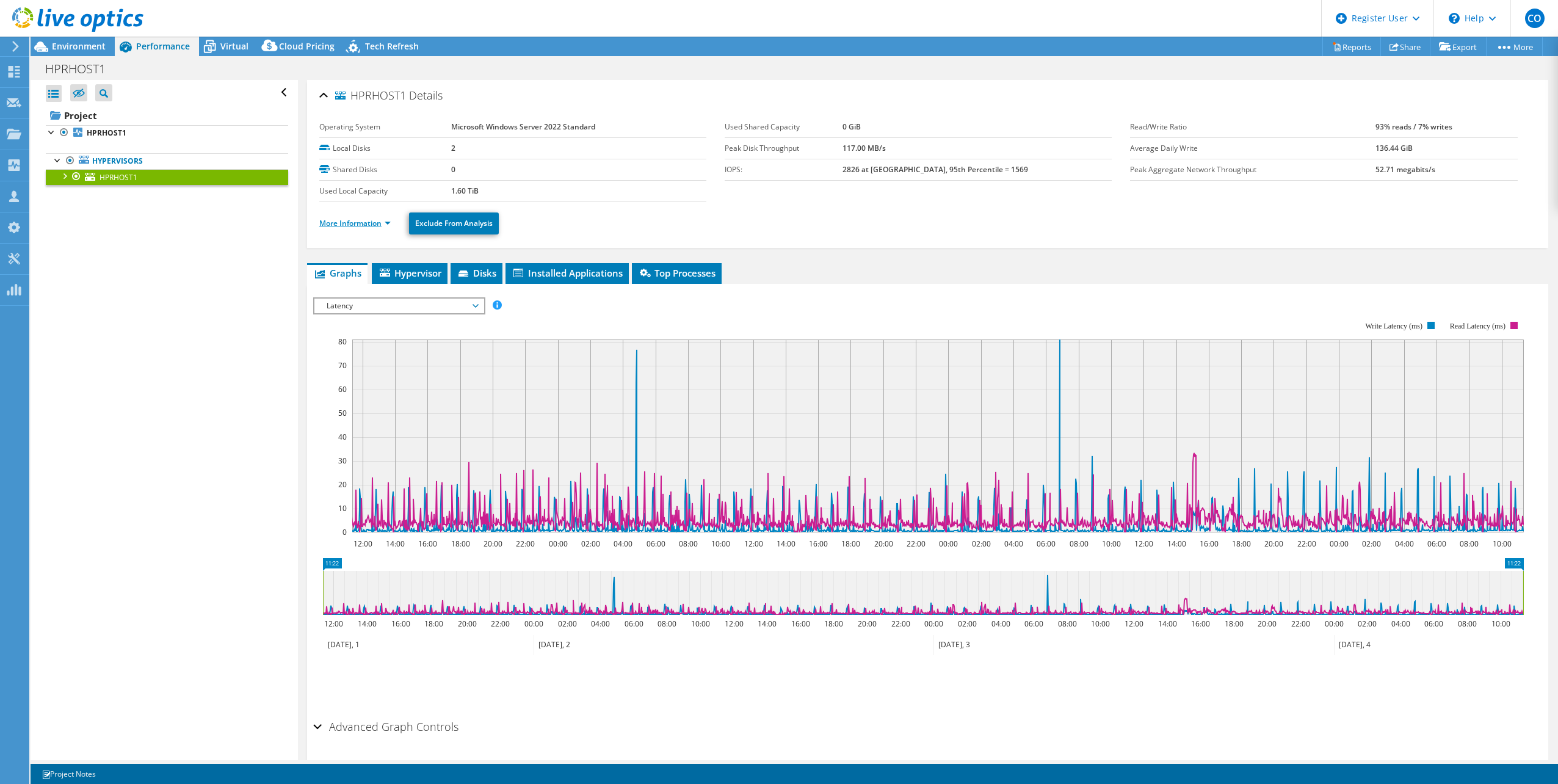
drag, startPoint x: 351, startPoint y: 217, endPoint x: 359, endPoint y: 222, distance: 9.4
click at [358, 222] on li "More Information" at bounding box center [359, 223] width 79 height 13
click at [359, 227] on link "More Information" at bounding box center [355, 223] width 71 height 11
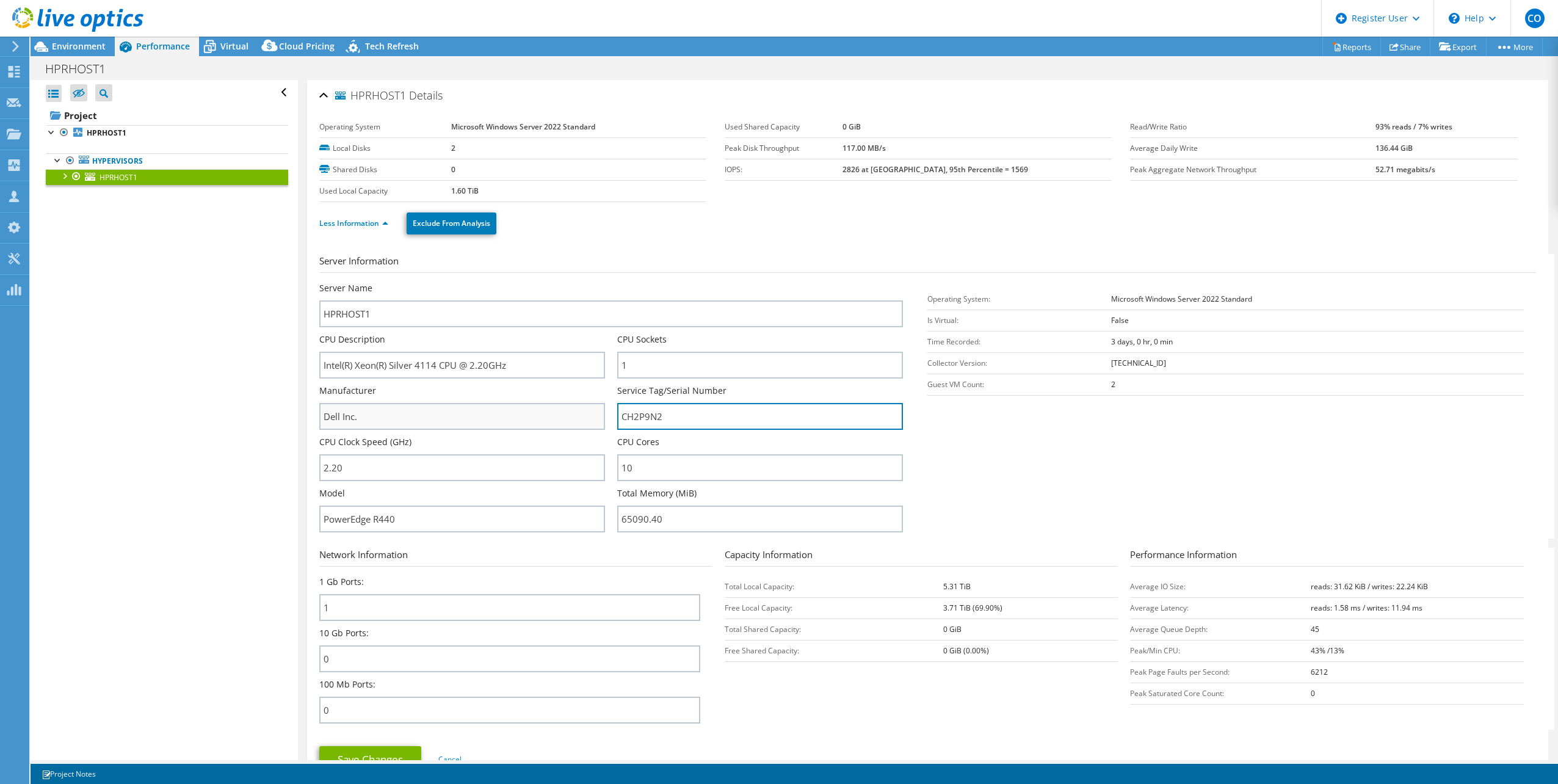
drag, startPoint x: 677, startPoint y: 411, endPoint x: 517, endPoint y: 405, distance: 160.1
click at [517, 282] on div "Server Name HPRHOST1 CPU Description Intel(R) Xeon(R) Silver 4114 CPU @ 2.20GHz…" at bounding box center [617, 282] width 596 height 0
drag, startPoint x: 642, startPoint y: 405, endPoint x: 80, endPoint y: 50, distance: 664.7
click at [80, 50] on span "Environment" at bounding box center [79, 45] width 54 height 11
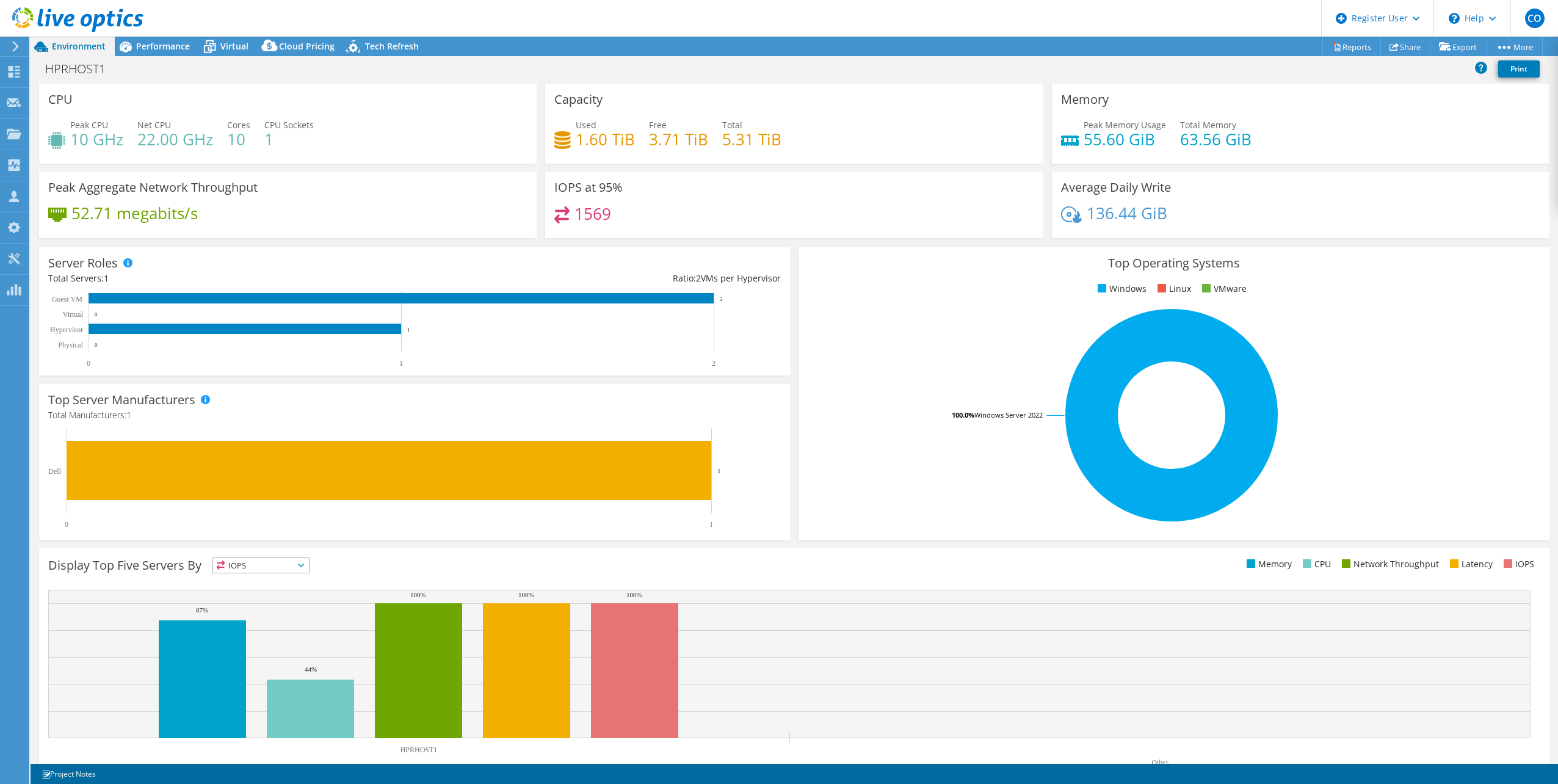
click at [1286, 250] on div "Top Operating Systems Windows Linux VMware 100.0% Windows Server 2022" at bounding box center [1174, 393] width 751 height 293
drag, startPoint x: 1256, startPoint y: 134, endPoint x: 1037, endPoint y: 141, distance: 219.1
click at [1037, 141] on div "CPU Peak CPU 10 GHz Net CPU 22.00 GHz Cores 10 CPU Sockets 1 Capacity Used 1.60…" at bounding box center [794, 165] width 1519 height 163
drag, startPoint x: 633, startPoint y: 221, endPoint x: 530, endPoint y: 202, distance: 104.7
click at [529, 202] on div "CPU Peak CPU 10 GHz Net CPU 22.00 GHz Cores 10 CPU Sockets 1 Capacity Used 1.60…" at bounding box center [794, 165] width 1519 height 163
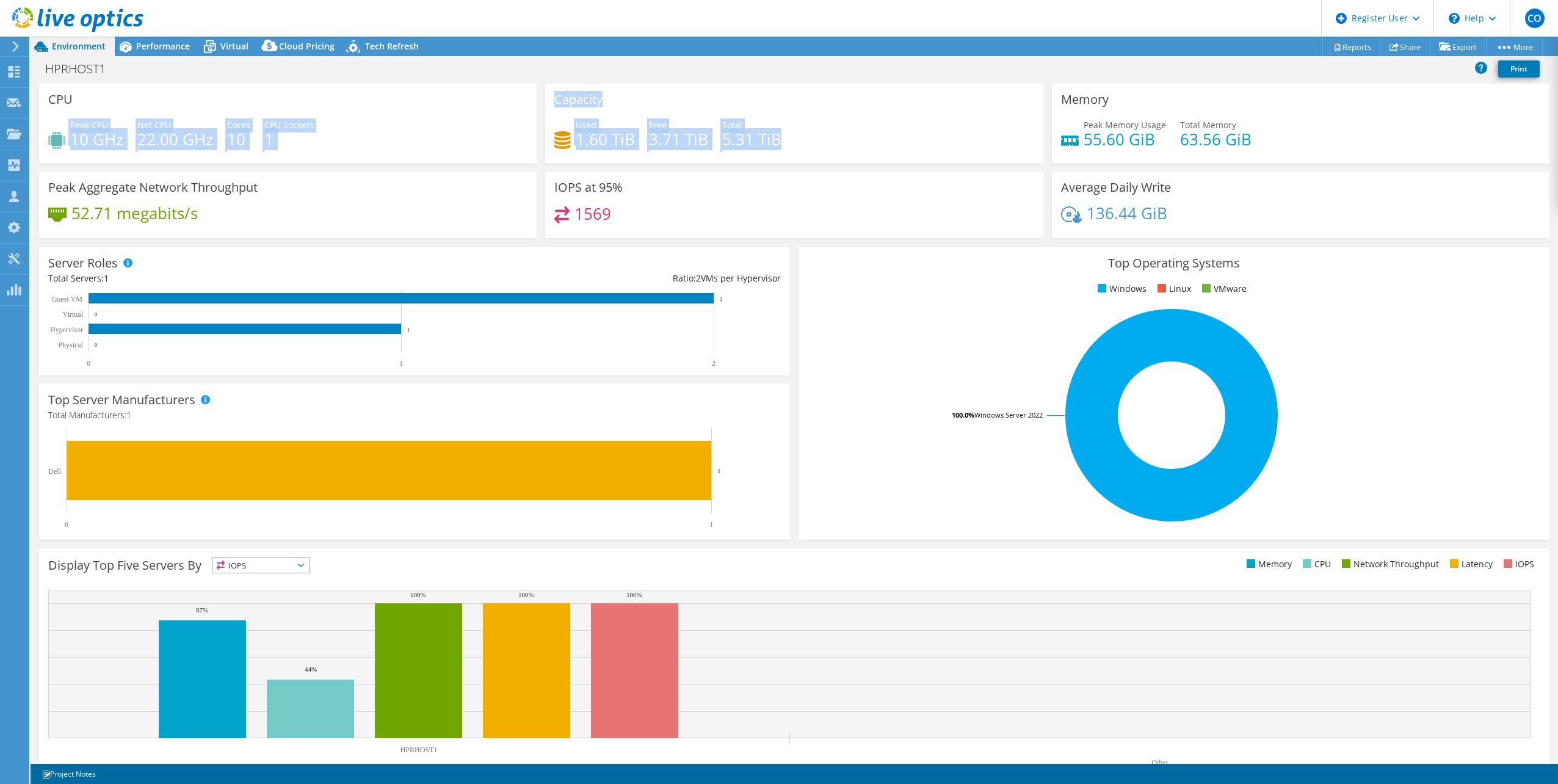
drag, startPoint x: 801, startPoint y: 136, endPoint x: 465, endPoint y: 93, distance: 338.7
click at [465, 93] on div "CPU Peak CPU 10 GHz Net CPU 22.00 GHz Cores 10 CPU Sockets 1 Capacity Used 1.60…" at bounding box center [794, 165] width 1519 height 163
drag, startPoint x: 265, startPoint y: 141, endPoint x: 530, endPoint y: 213, distance: 274.6
click at [266, 143] on h4 "1" at bounding box center [289, 139] width 49 height 13
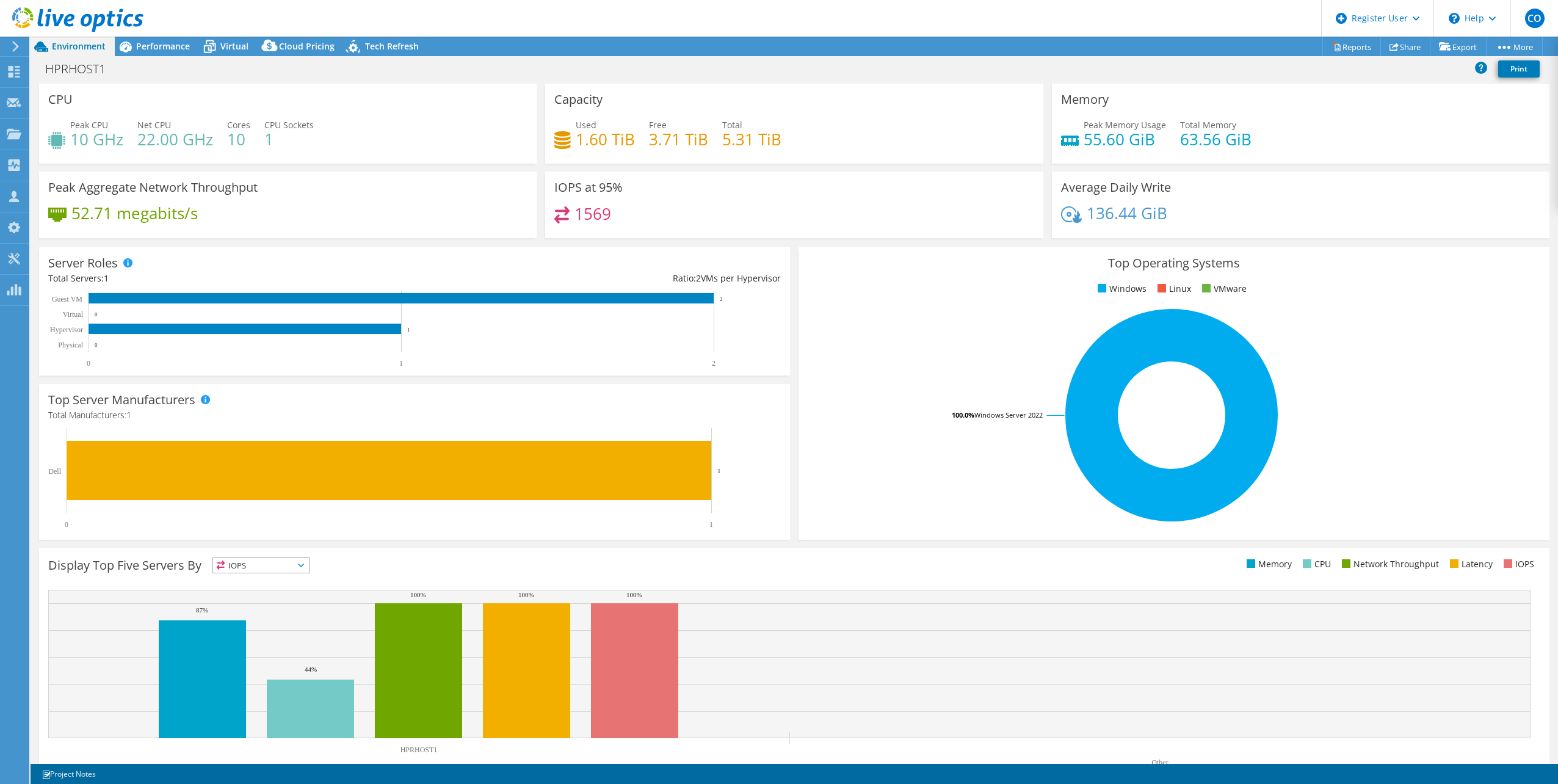
click at [533, 194] on div "Peak Aggregate Network Throughput 52.71 megabits/s" at bounding box center [288, 205] width 497 height 67
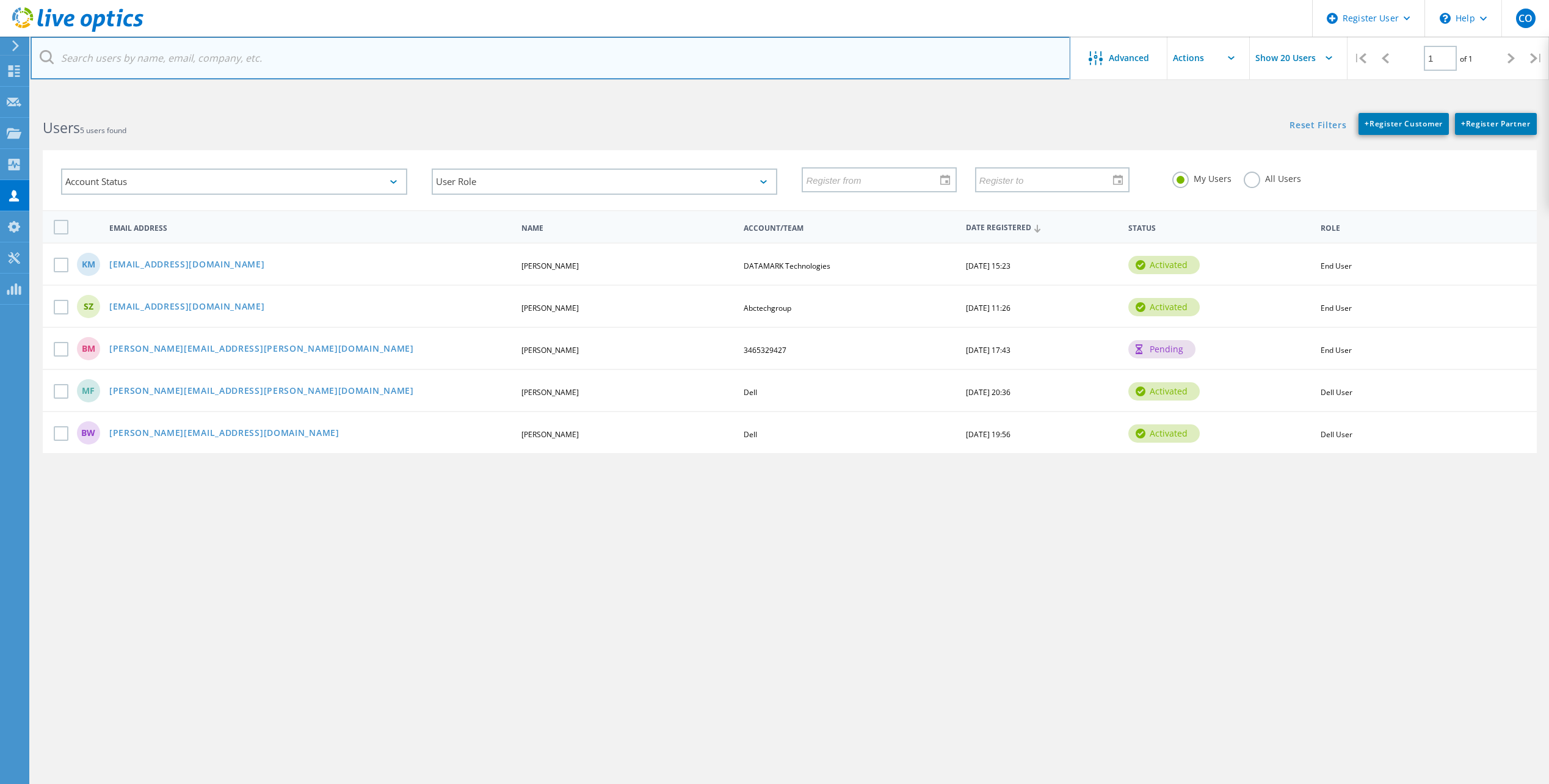
click at [299, 59] on input "text" at bounding box center [551, 58] width 1040 height 43
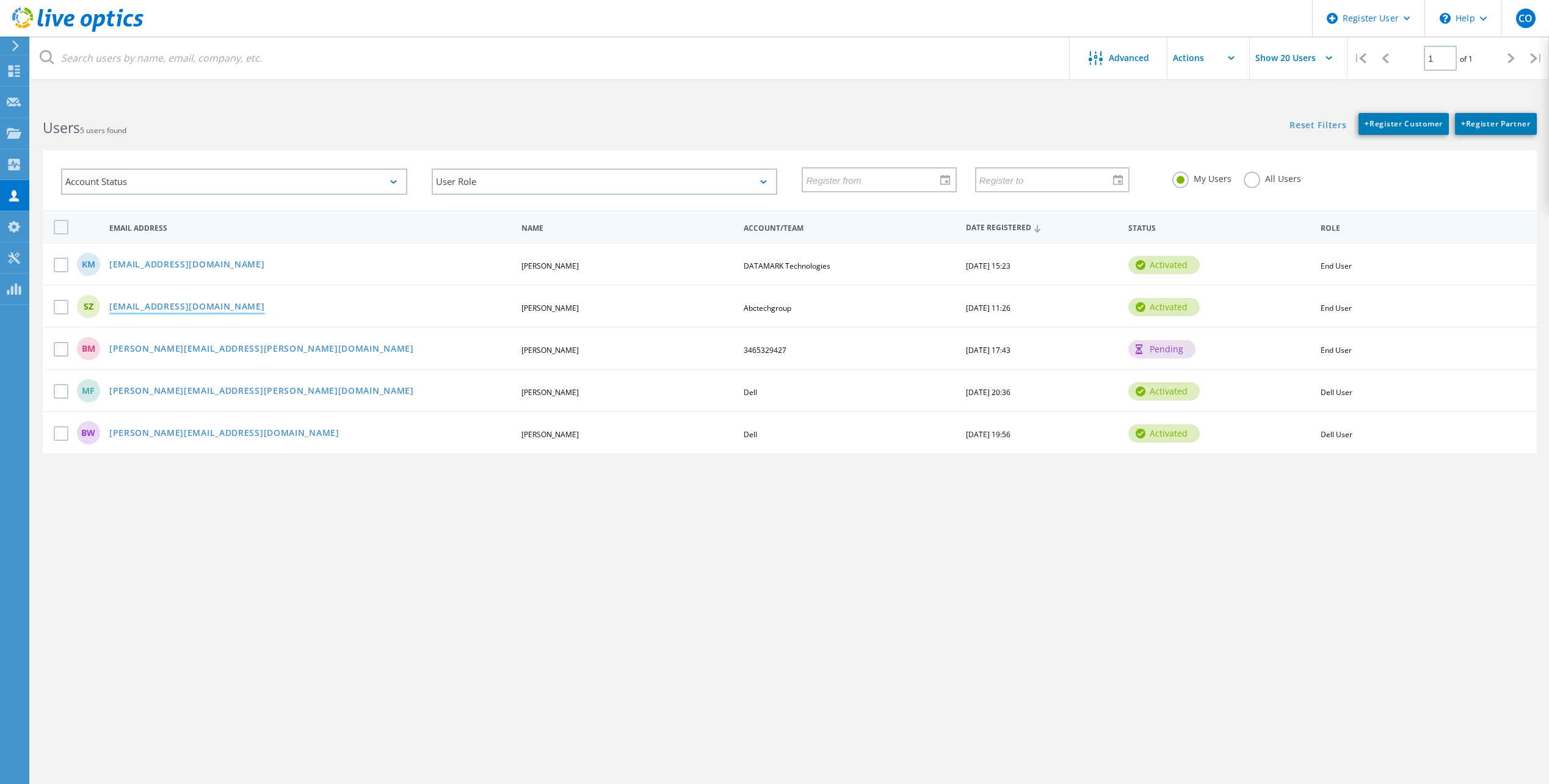
click at [180, 309] on link "[EMAIL_ADDRESS][DOMAIN_NAME]" at bounding box center [187, 307] width 156 height 11
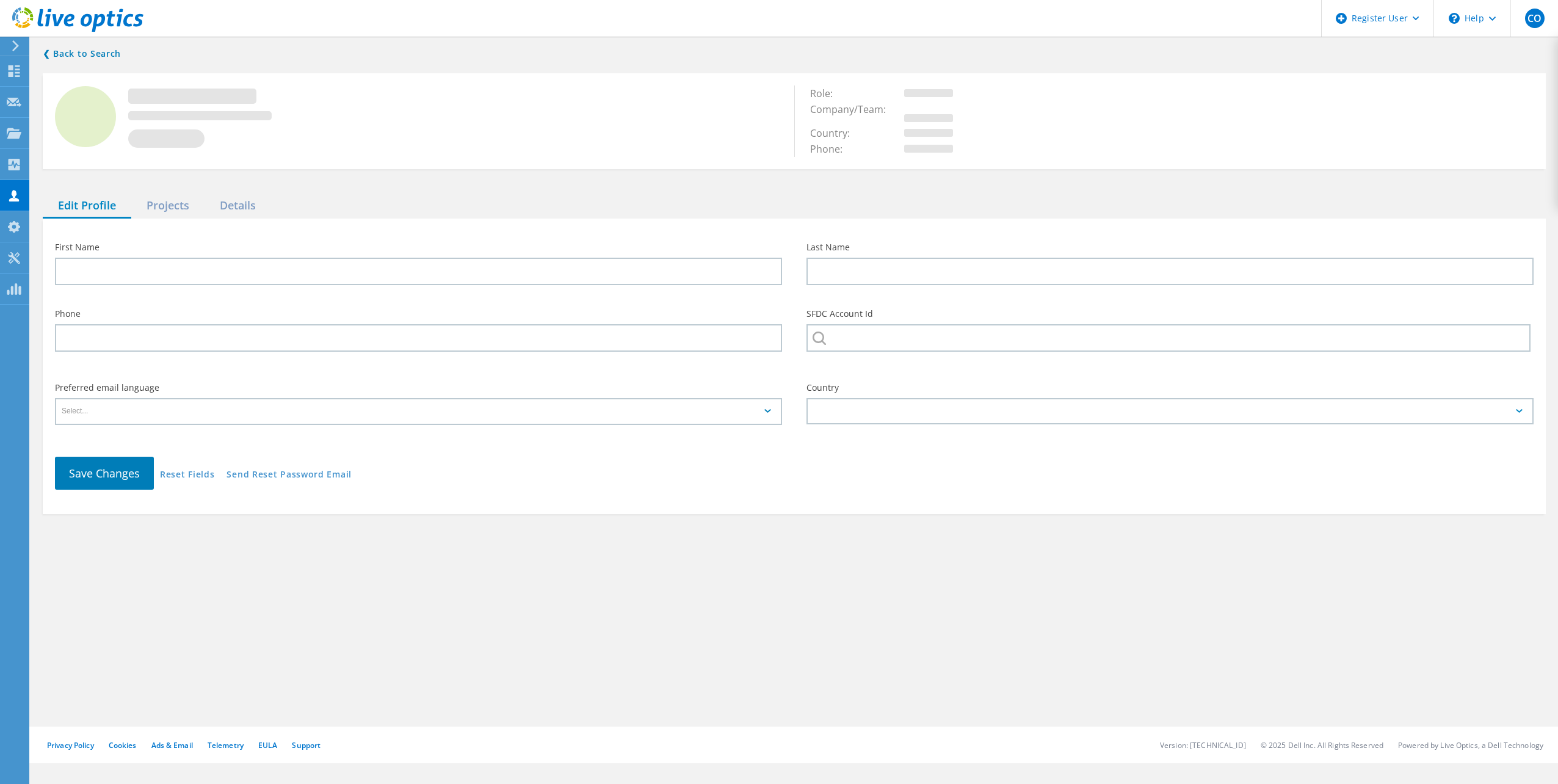
type input "SCOTT"
type input "ZAGER"
type input "Abctechgroup"
type input "English"
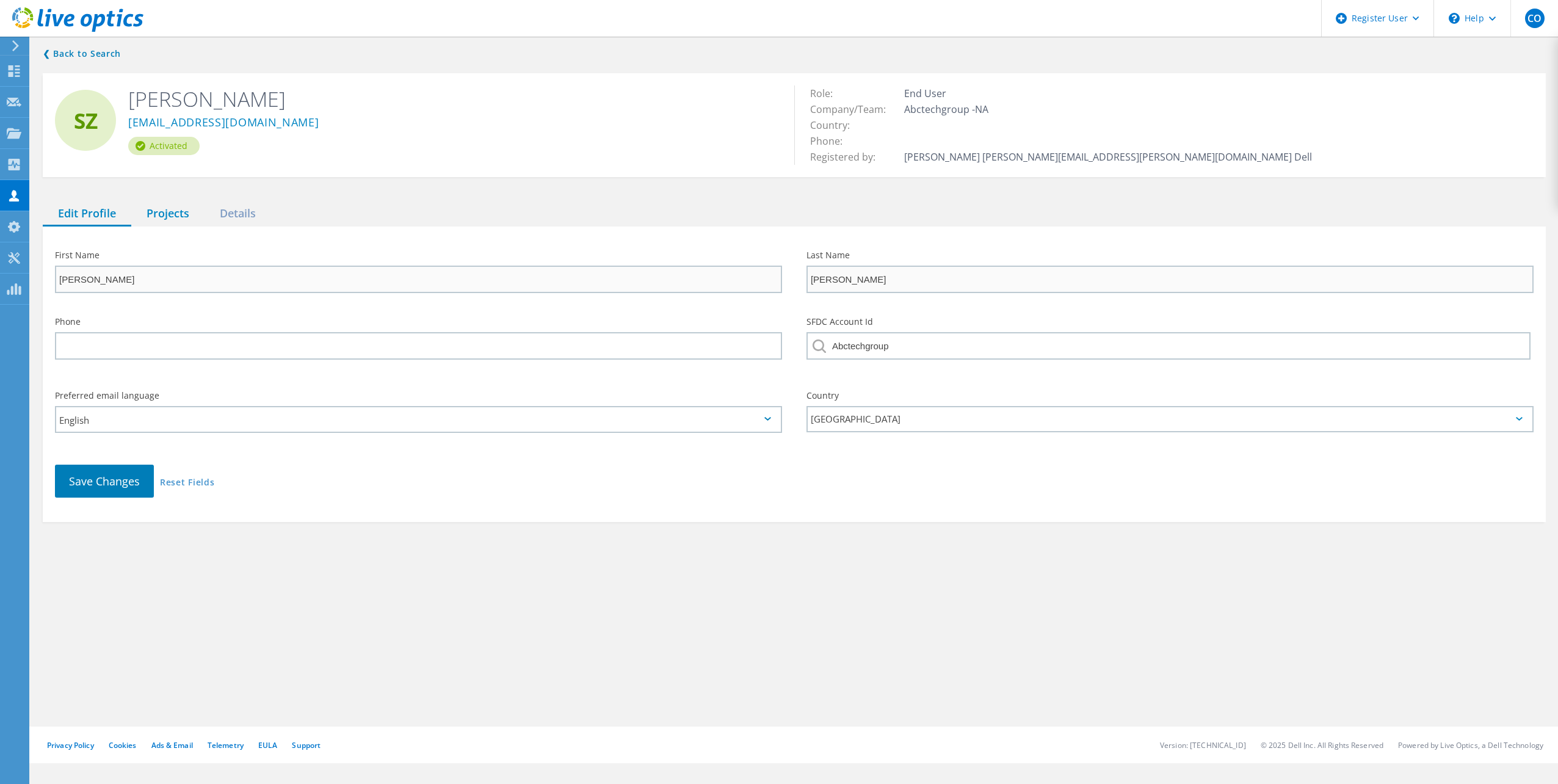
click at [161, 208] on div "Projects" at bounding box center [168, 214] width 73 height 25
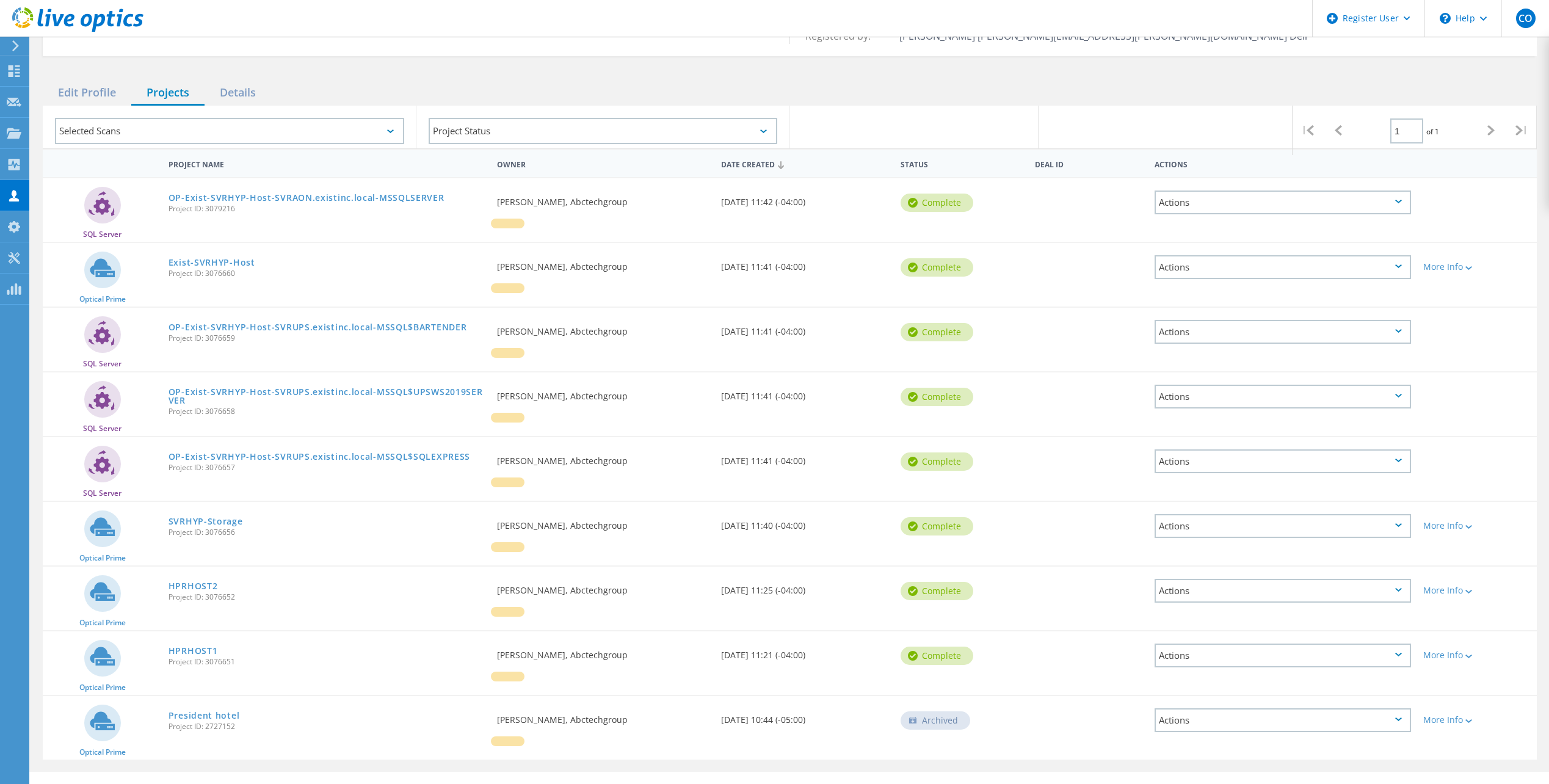
scroll to position [122, 0]
